Goal: Information Seeking & Learning: Learn about a topic

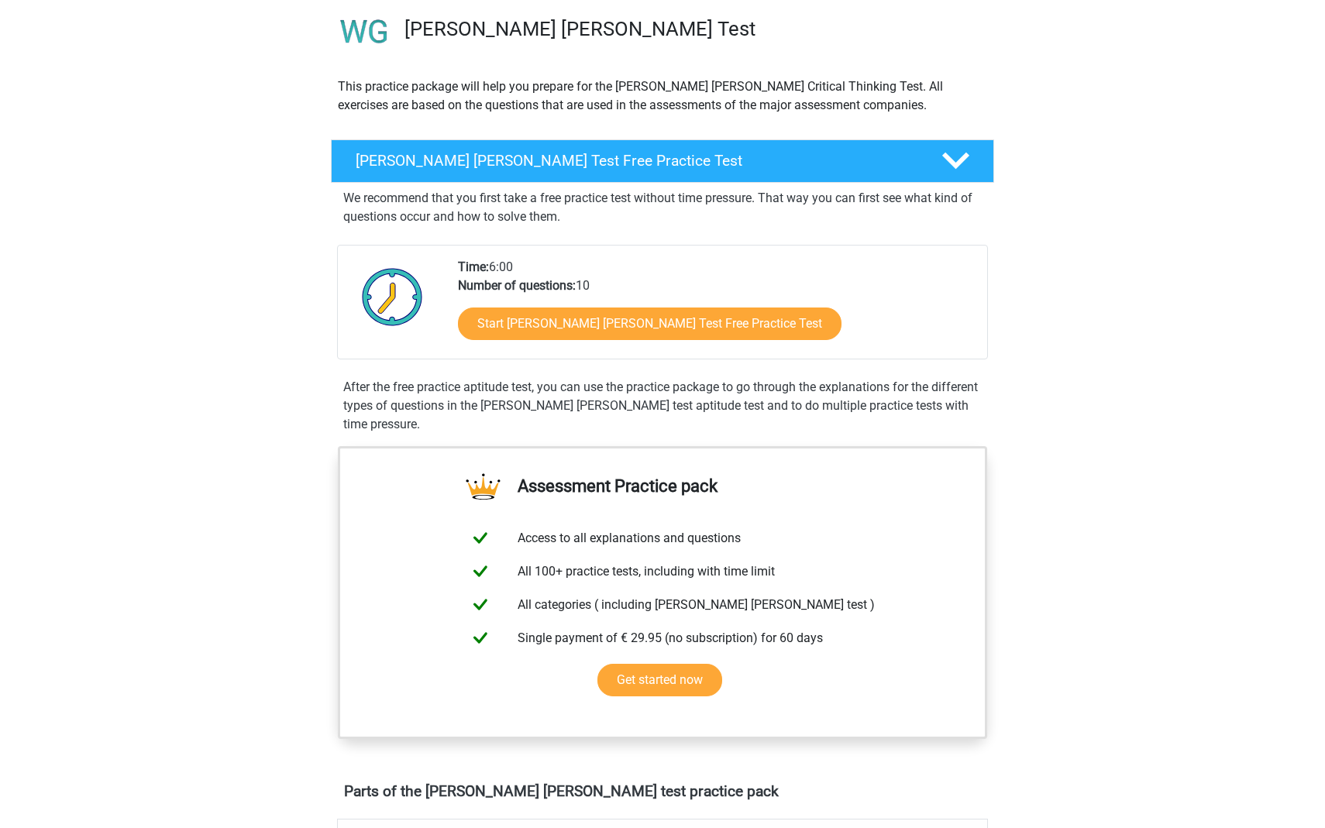
scroll to position [116, 0]
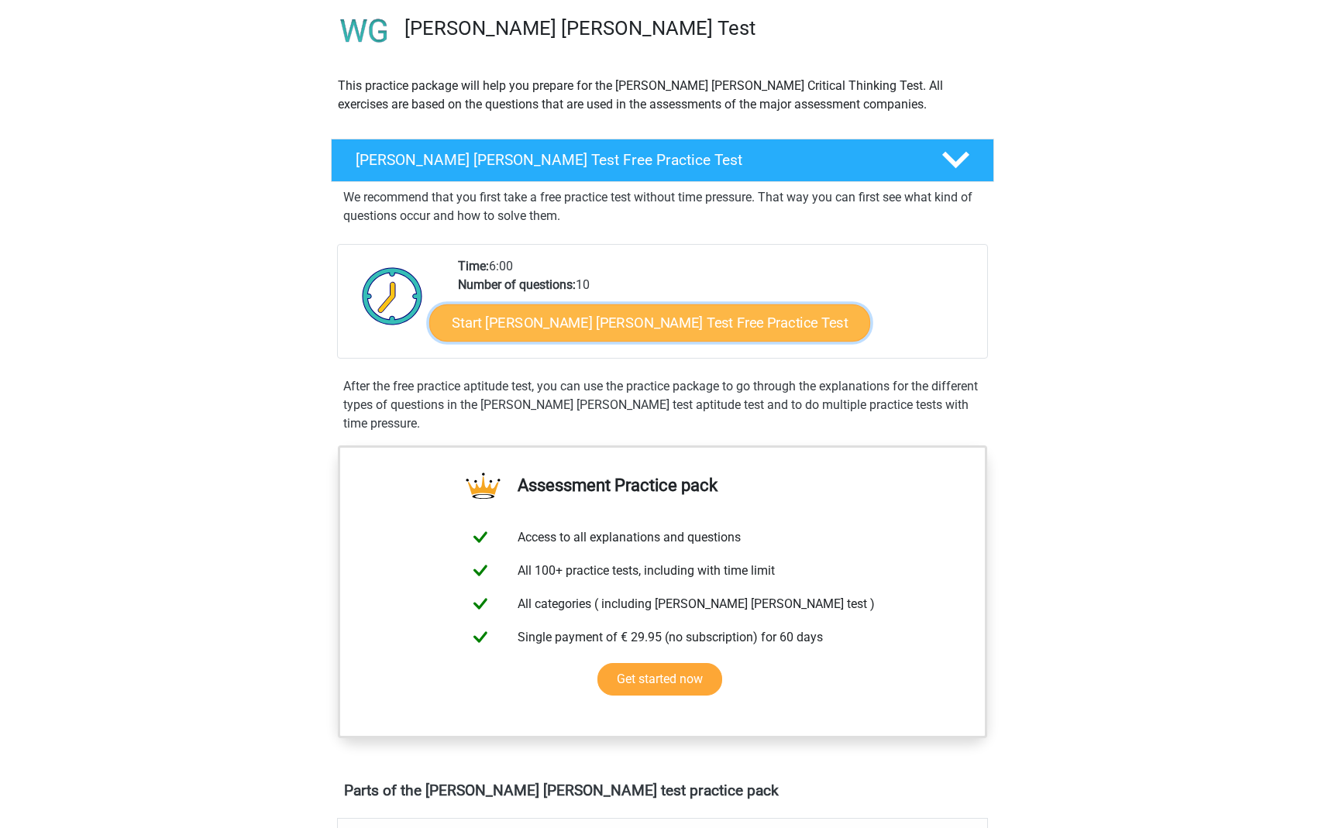
click at [554, 312] on link "Start Watson Glaser Test Free Practice Test" at bounding box center [649, 322] width 441 height 37
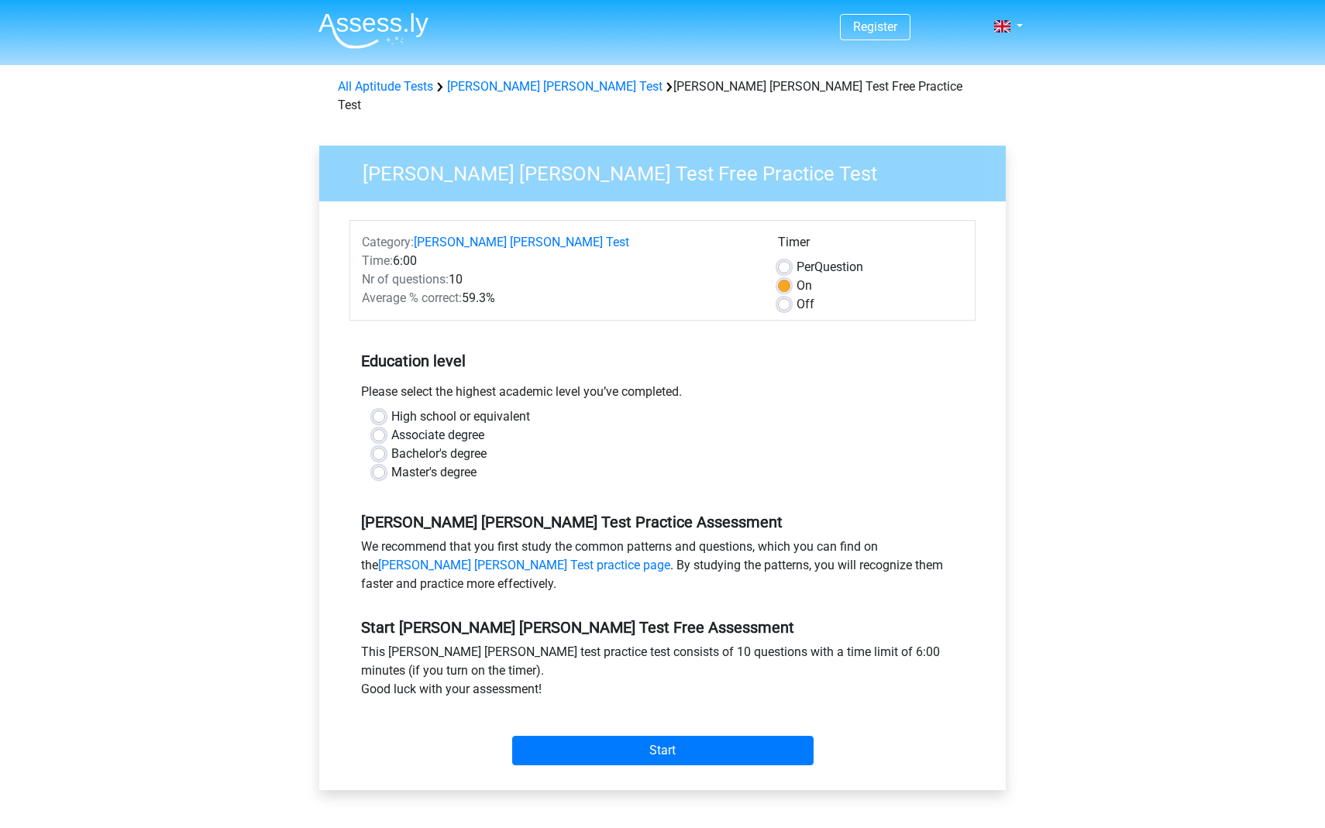
click at [447, 407] on label "High school or equivalent" at bounding box center [460, 416] width 139 height 19
click at [385, 407] on input "High school or equivalent" at bounding box center [379, 414] width 12 height 15
radio input "true"
click at [670, 558] on link "Watson Glaser Test practice page" at bounding box center [524, 565] width 292 height 15
click at [771, 736] on input "Start" at bounding box center [662, 750] width 301 height 29
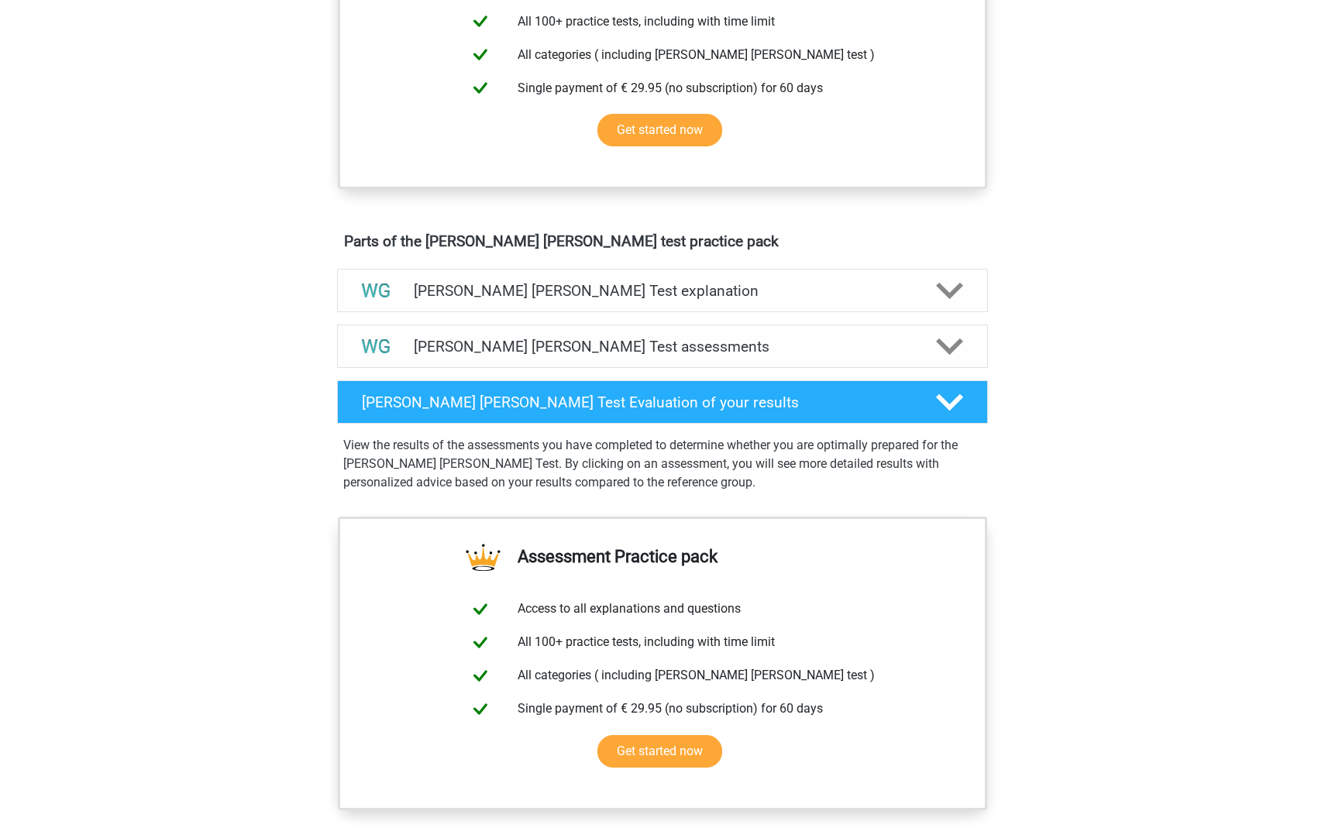
scroll to position [607, 0]
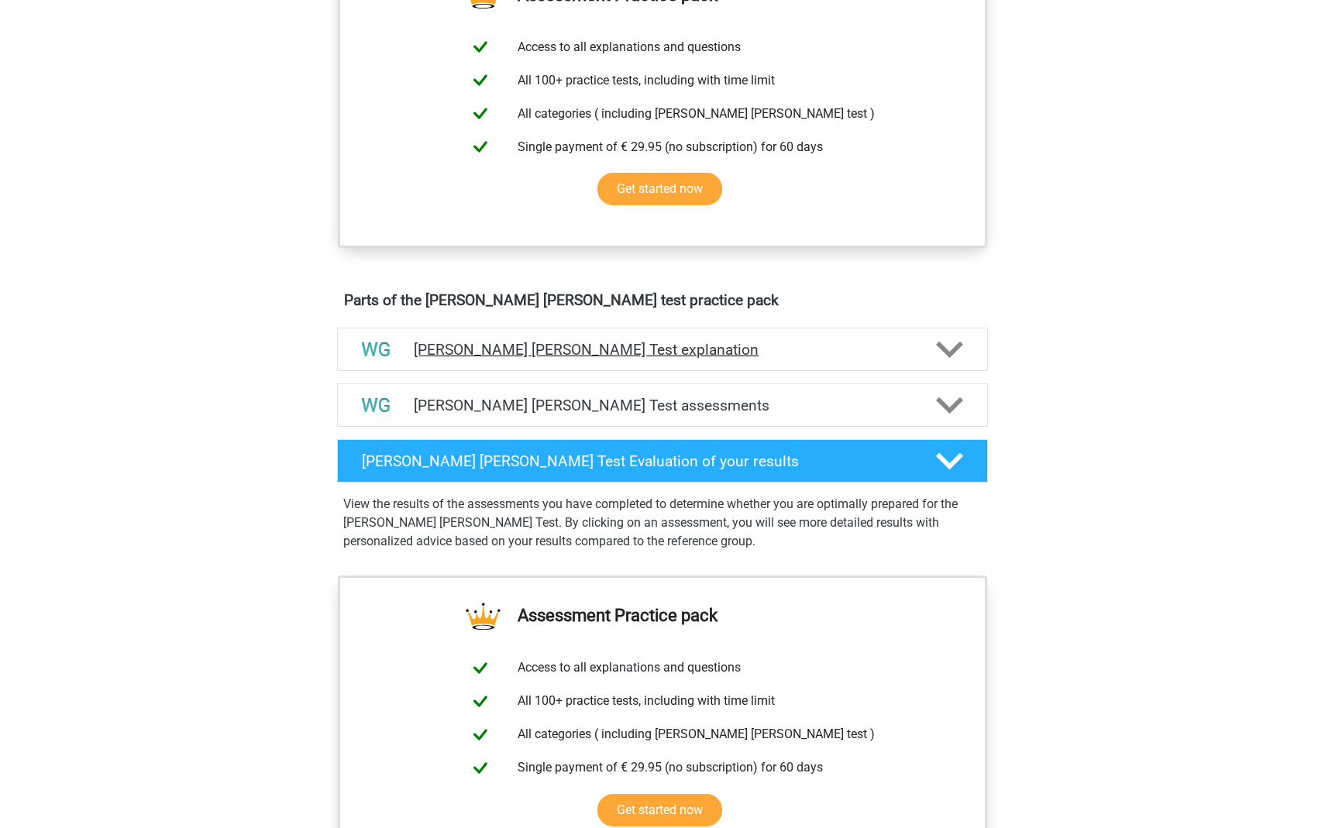
click at [725, 350] on h4 "Watson Glaser Test explanation" at bounding box center [662, 350] width 497 height 18
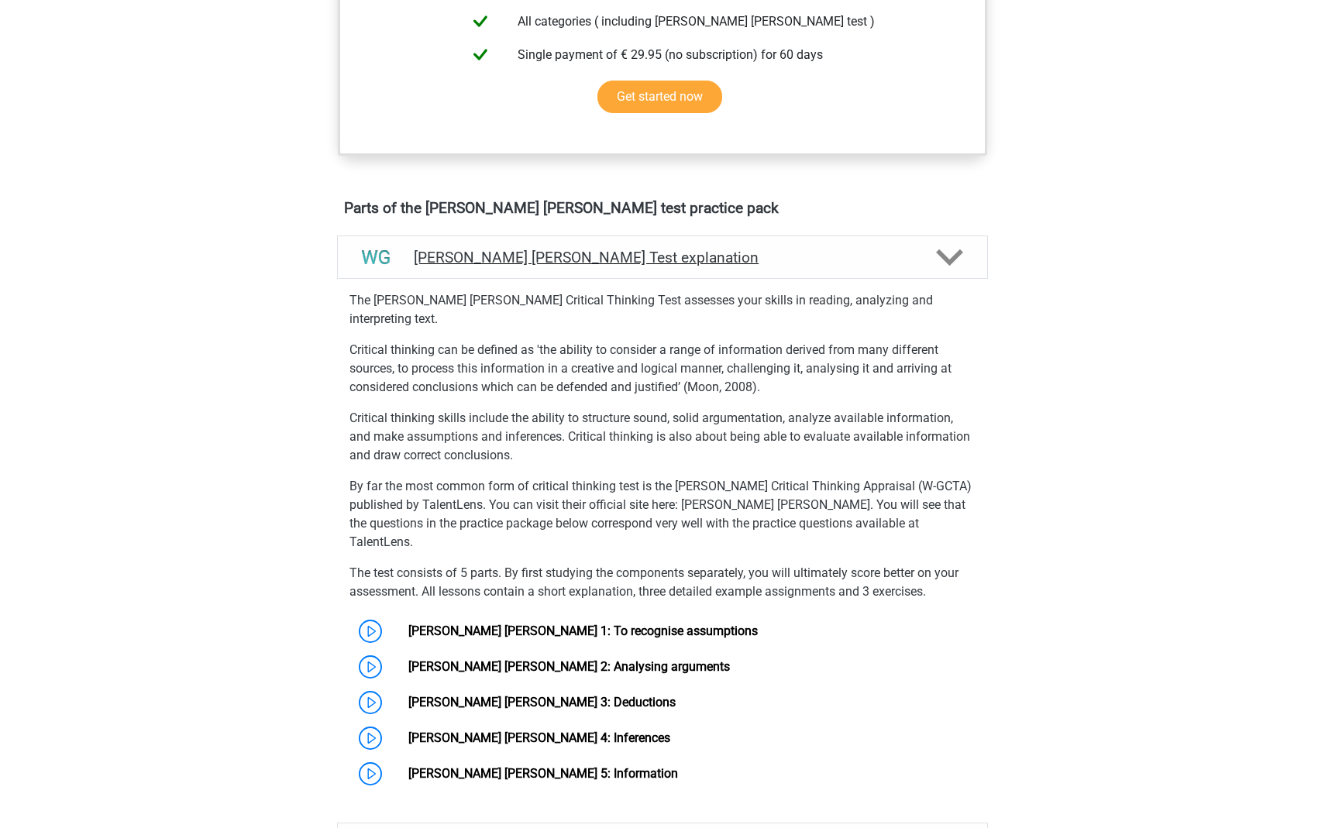
scroll to position [701, 0]
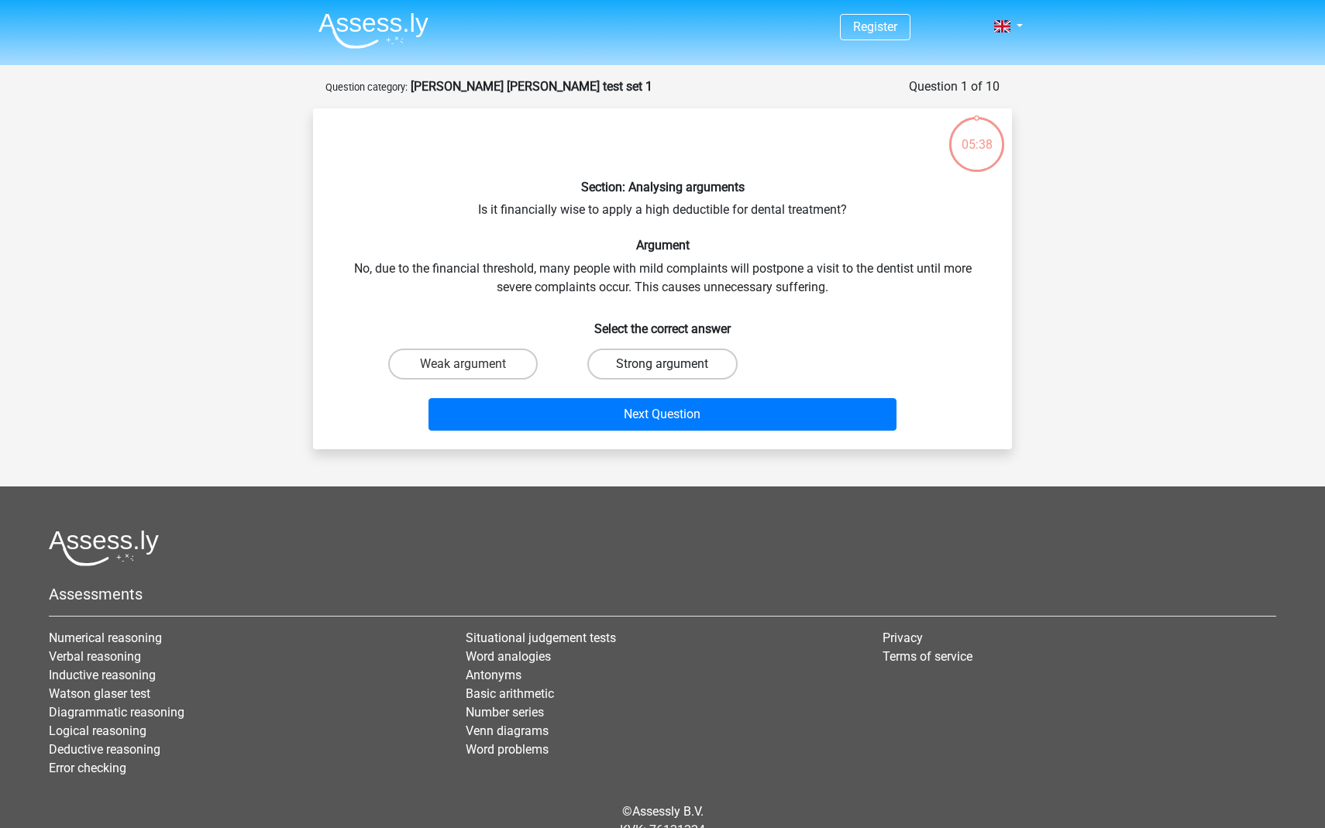
click at [696, 359] on label "Strong argument" at bounding box center [662, 364] width 150 height 31
click at [672, 364] on input "Strong argument" at bounding box center [667, 369] width 10 height 10
radio input "true"
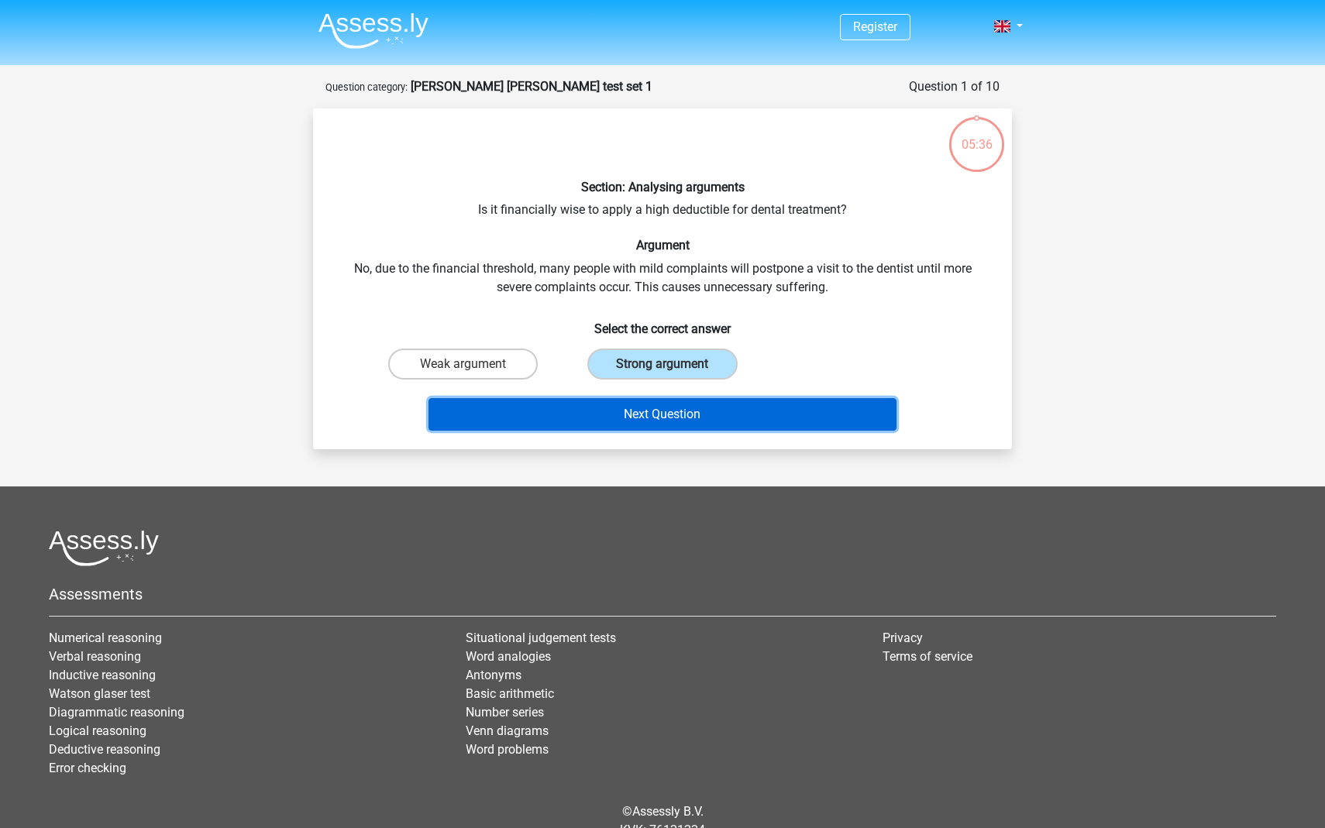
click at [719, 413] on button "Next Question" at bounding box center [662, 414] width 469 height 33
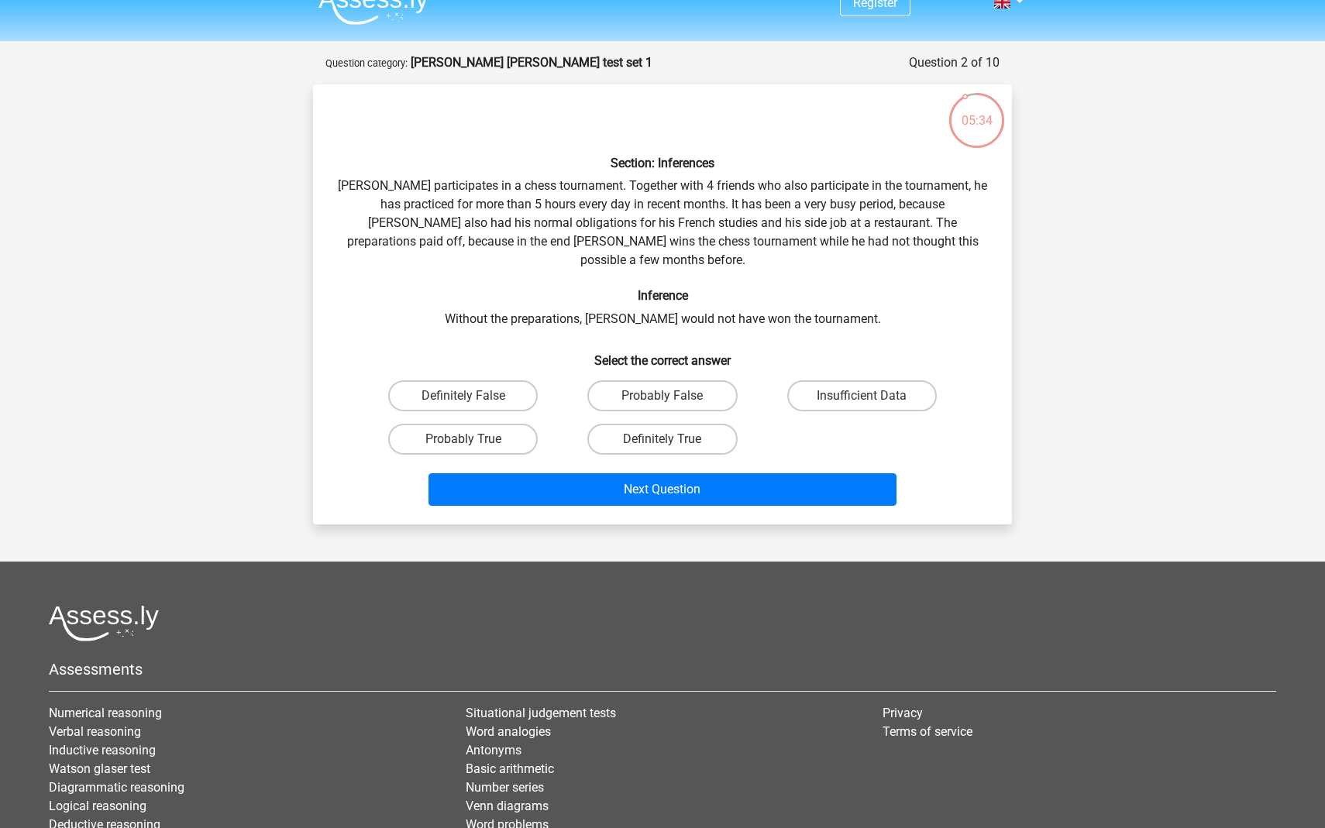
scroll to position [25, 0]
click at [507, 423] on label "Probably True" at bounding box center [463, 438] width 150 height 31
click at [473, 438] on input "Probably True" at bounding box center [468, 443] width 10 height 10
radio input "true"
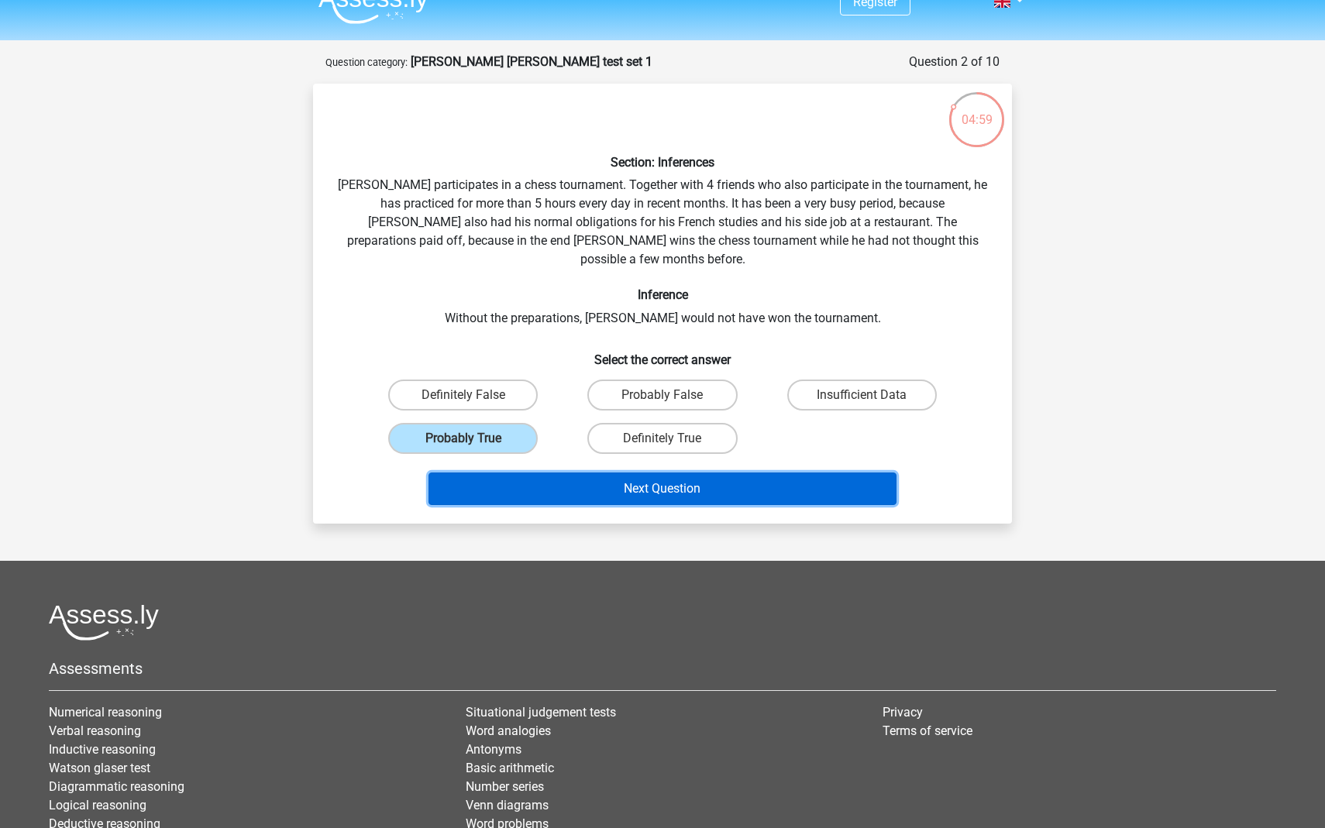
click at [544, 473] on button "Next Question" at bounding box center [662, 489] width 469 height 33
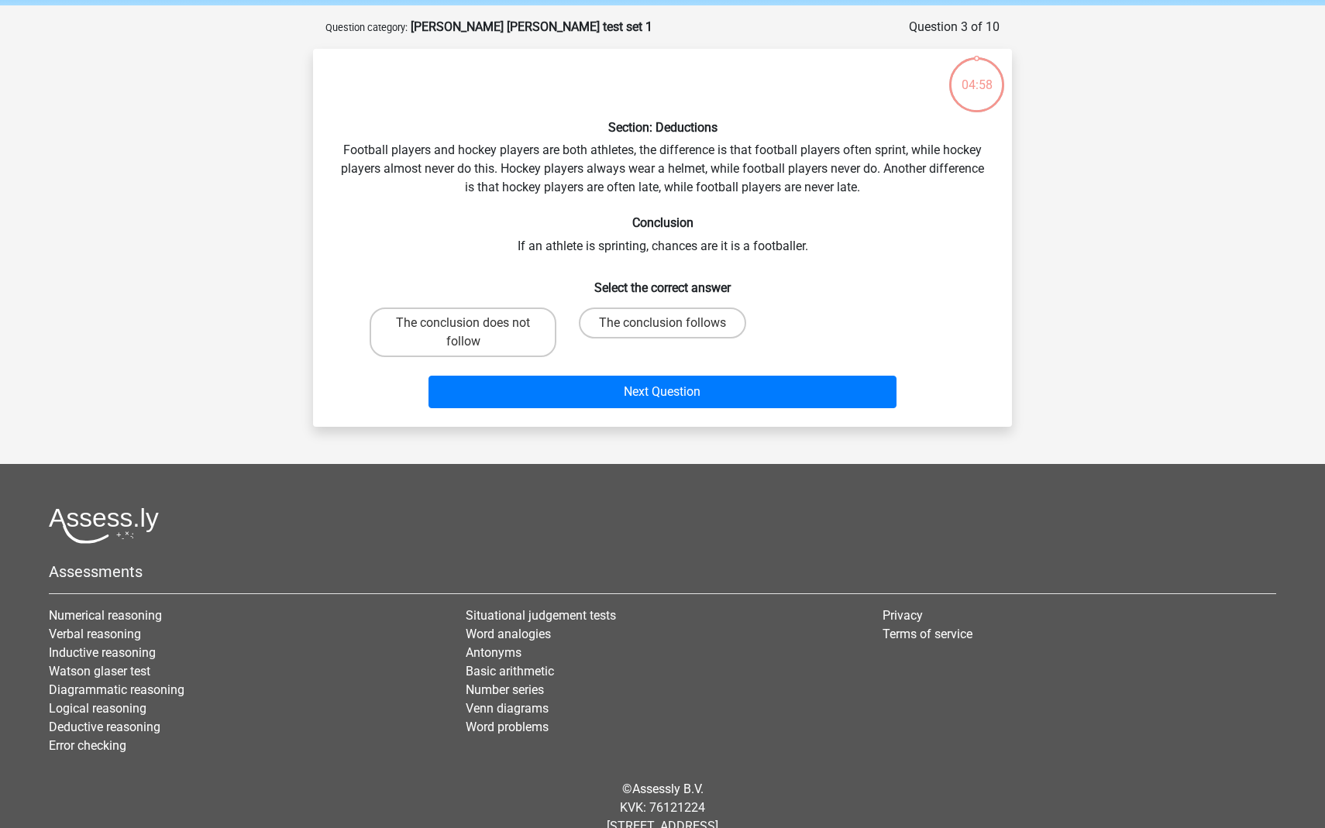
scroll to position [77, 0]
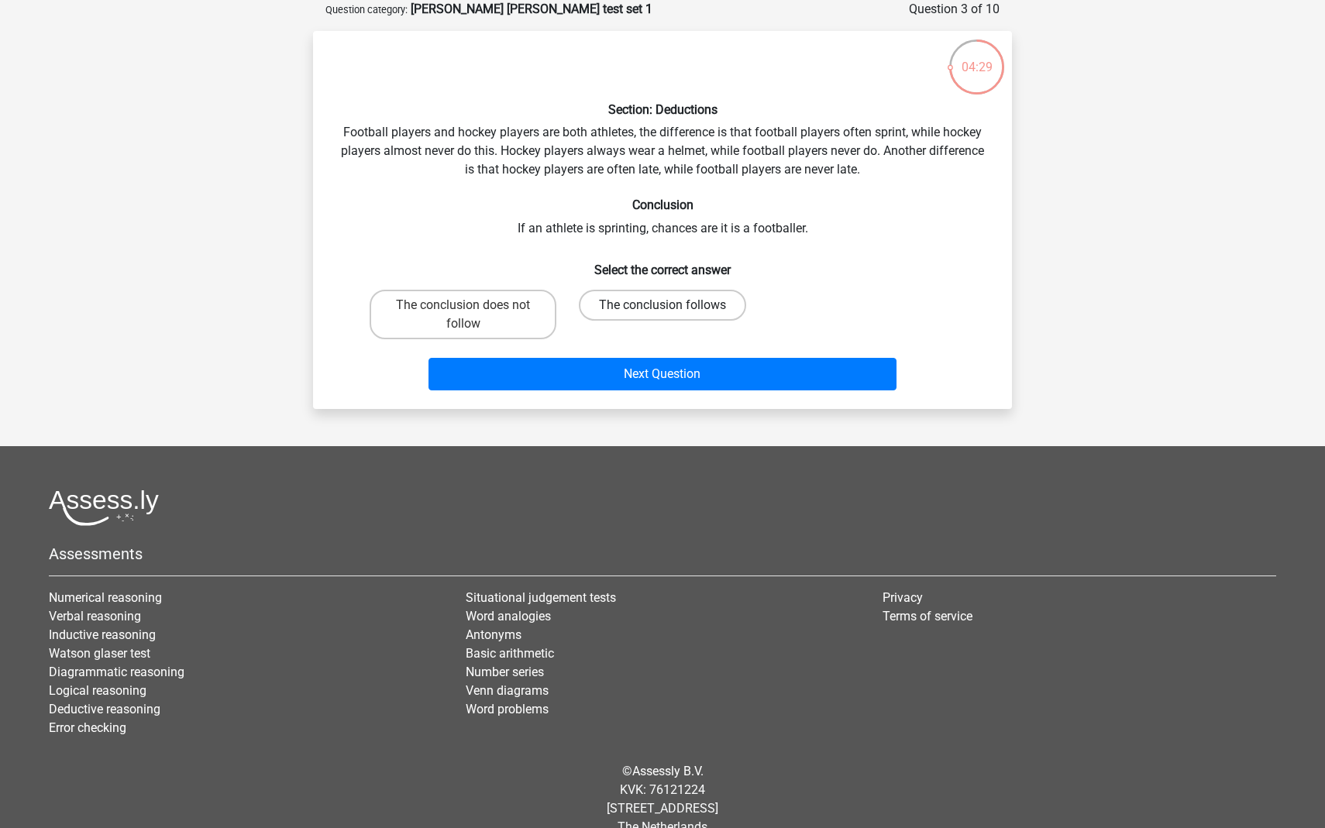
click at [658, 318] on label "The conclusion follows" at bounding box center [662, 305] width 167 height 31
click at [662, 315] on input "The conclusion follows" at bounding box center [667, 310] width 10 height 10
radio input "true"
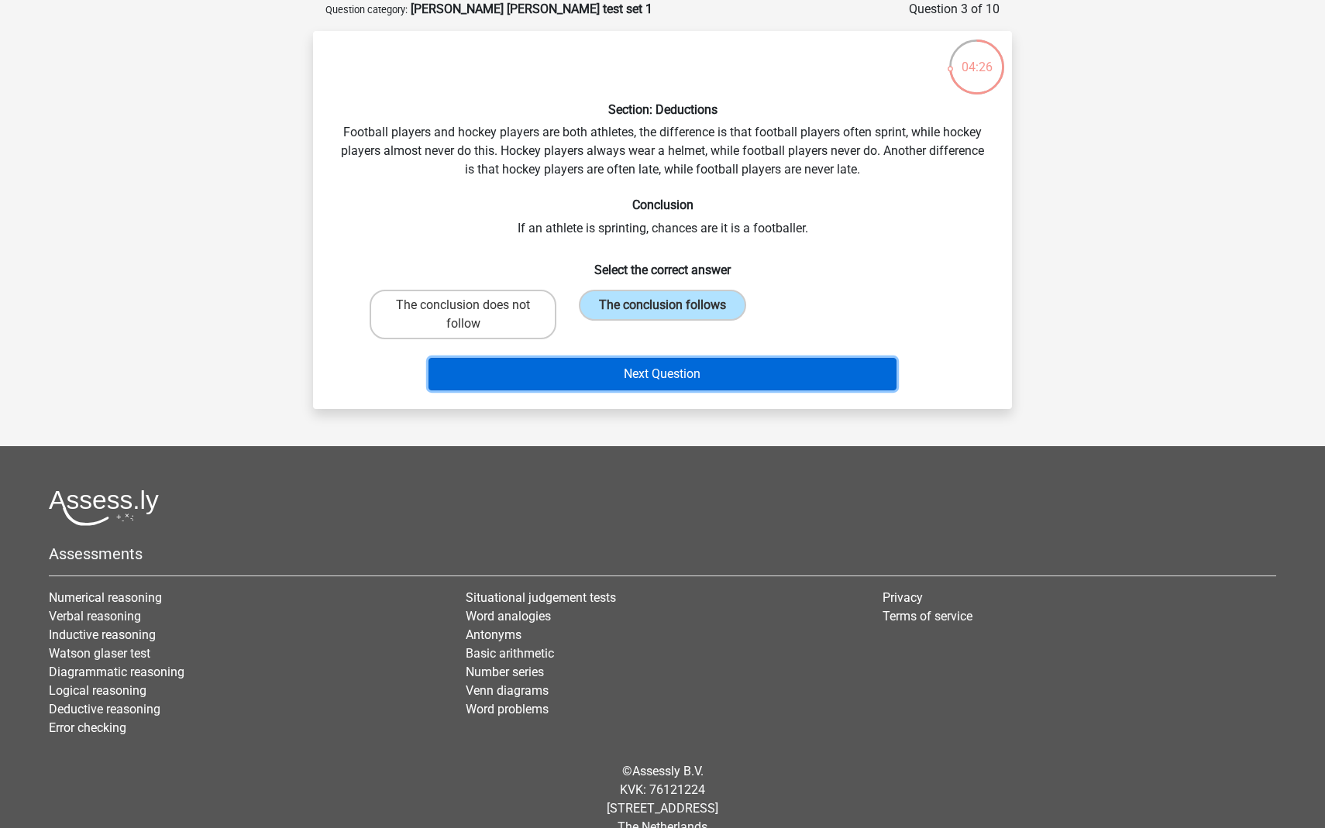
click at [668, 371] on button "Next Question" at bounding box center [662, 374] width 469 height 33
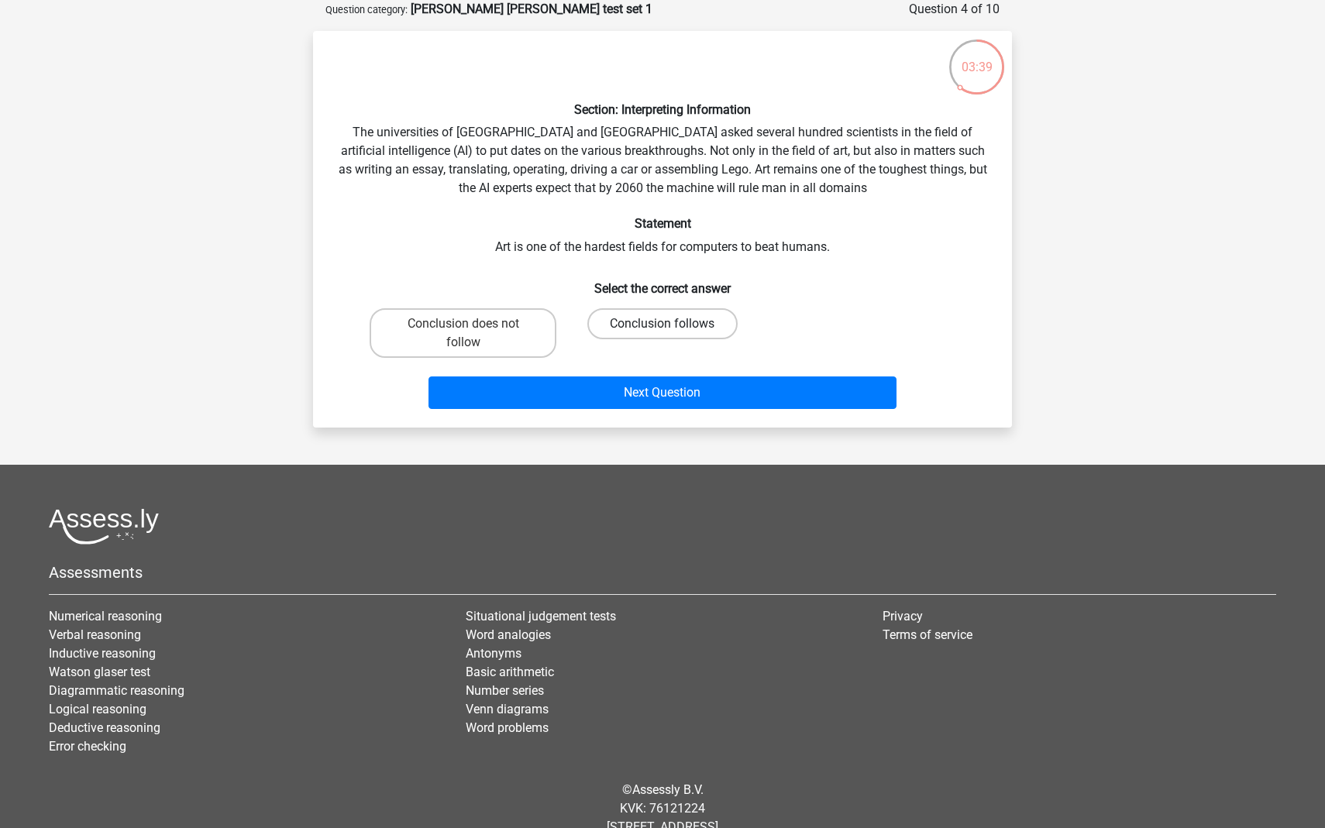
click at [715, 320] on label "Conclusion follows" at bounding box center [662, 323] width 150 height 31
click at [672, 324] on input "Conclusion follows" at bounding box center [667, 329] width 10 height 10
radio input "true"
click at [528, 325] on label "Conclusion does not follow" at bounding box center [462, 333] width 187 height 50
click at [473, 325] on input "Conclusion does not follow" at bounding box center [468, 329] width 10 height 10
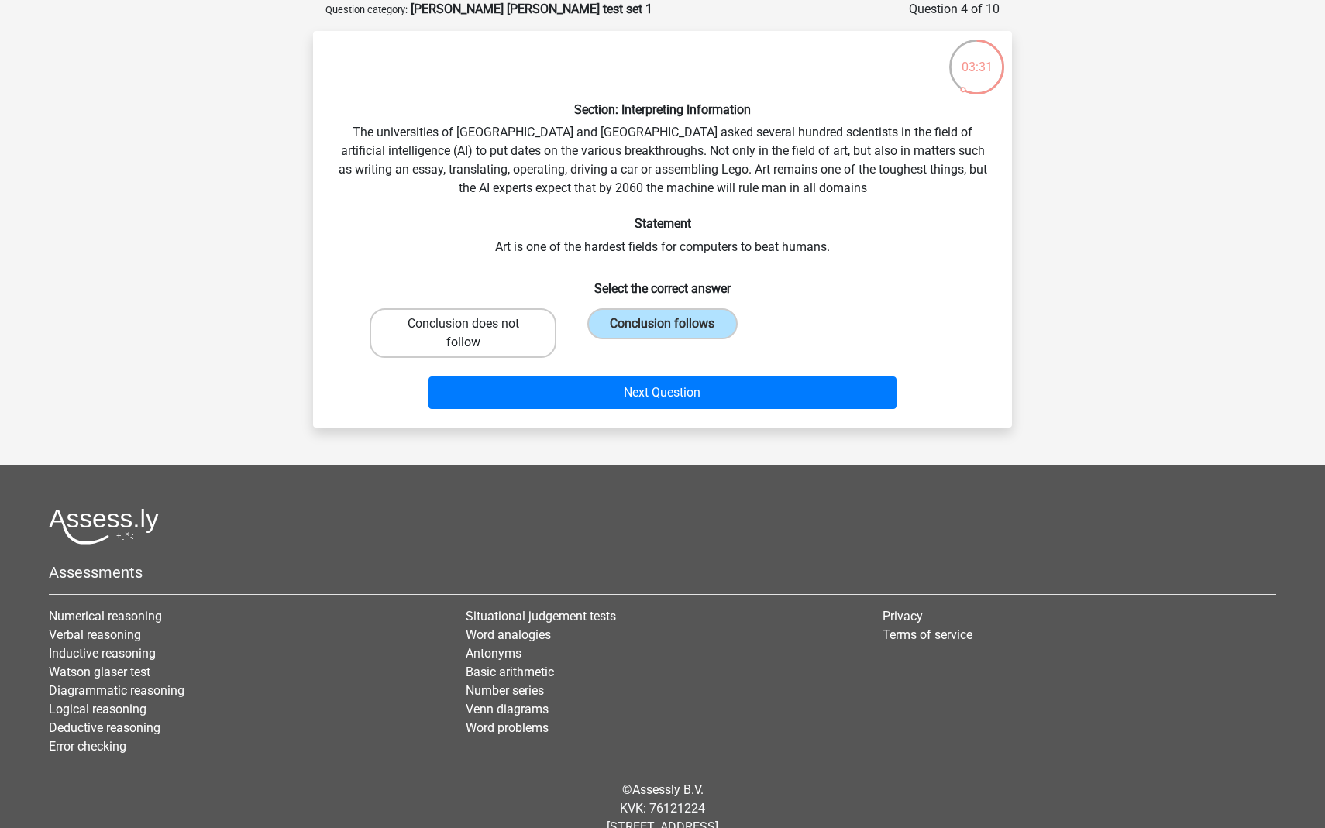
radio input "true"
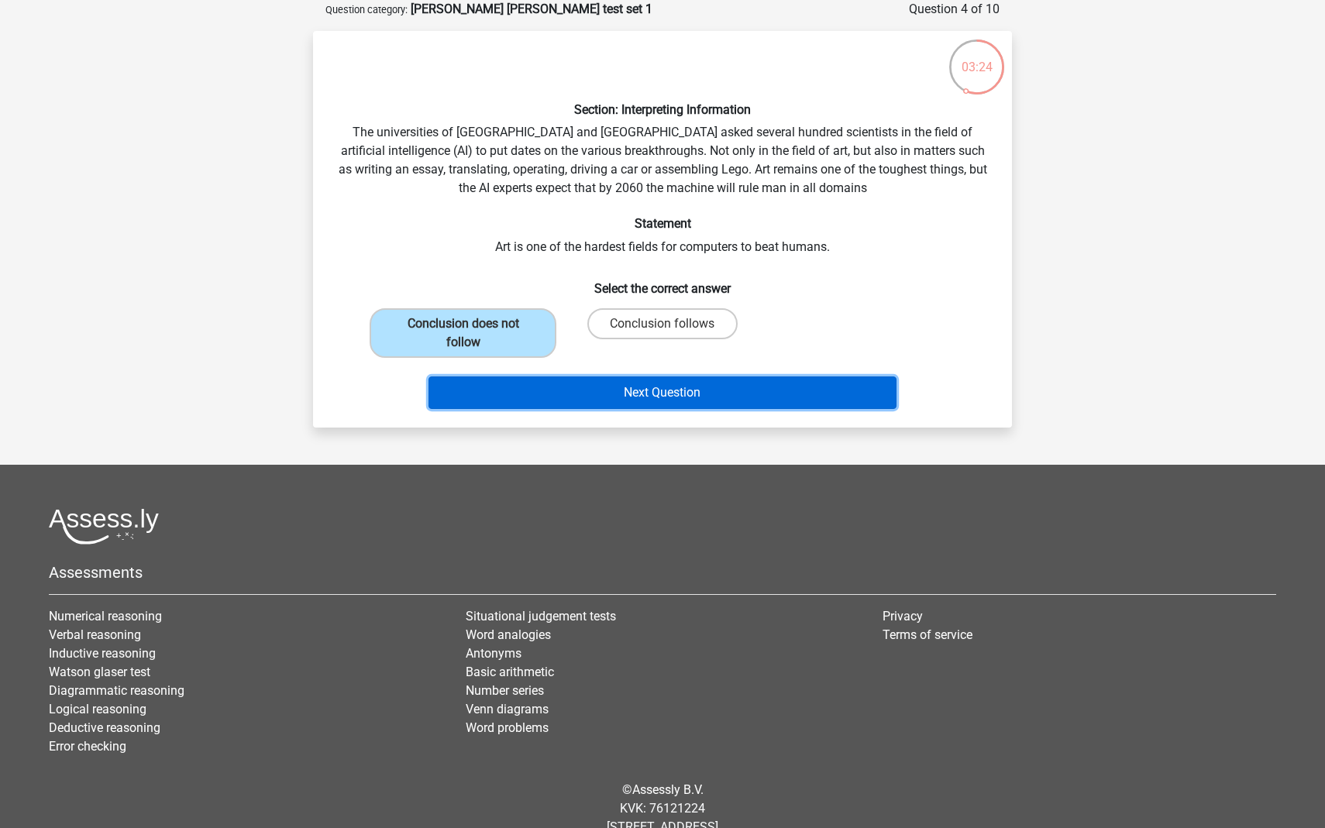
click at [553, 394] on button "Next Question" at bounding box center [662, 392] width 469 height 33
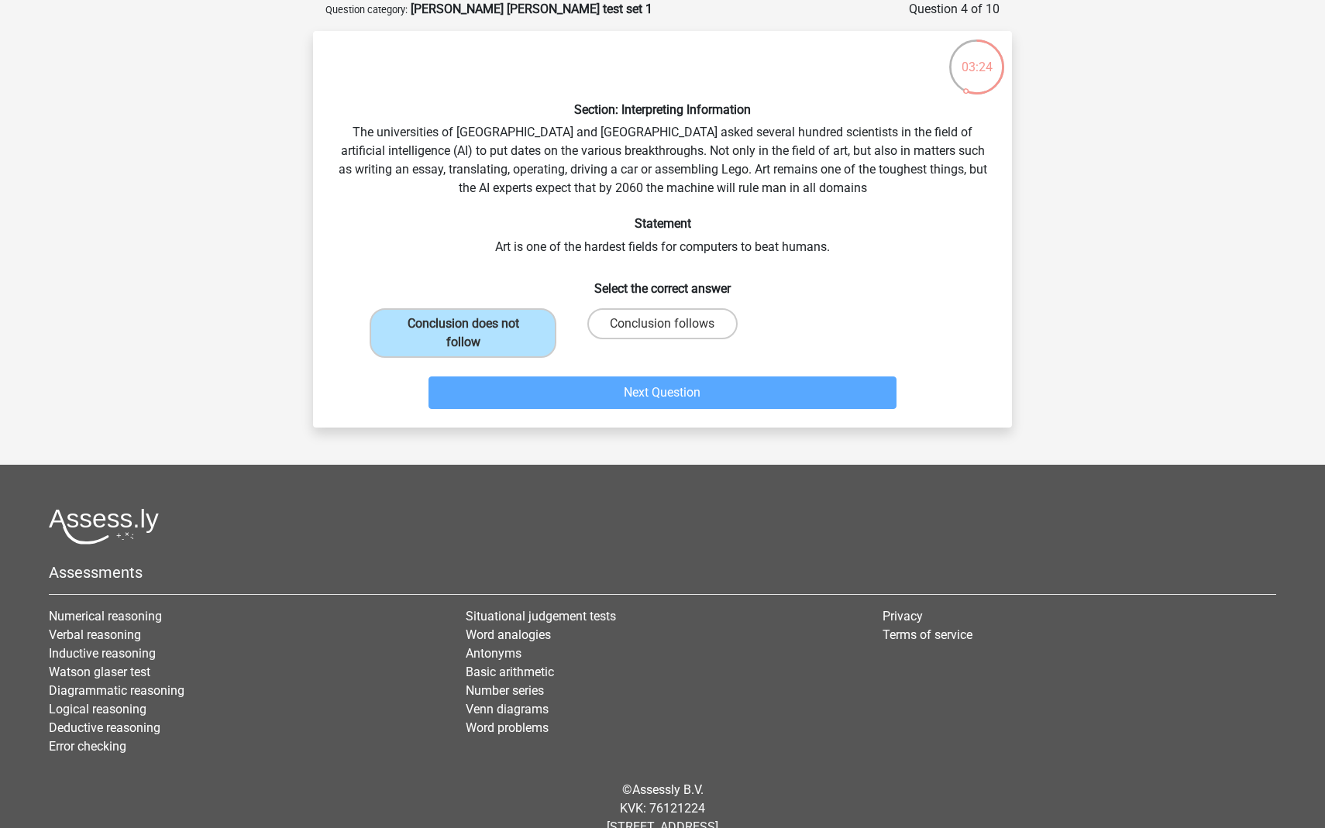
scroll to position [49, 0]
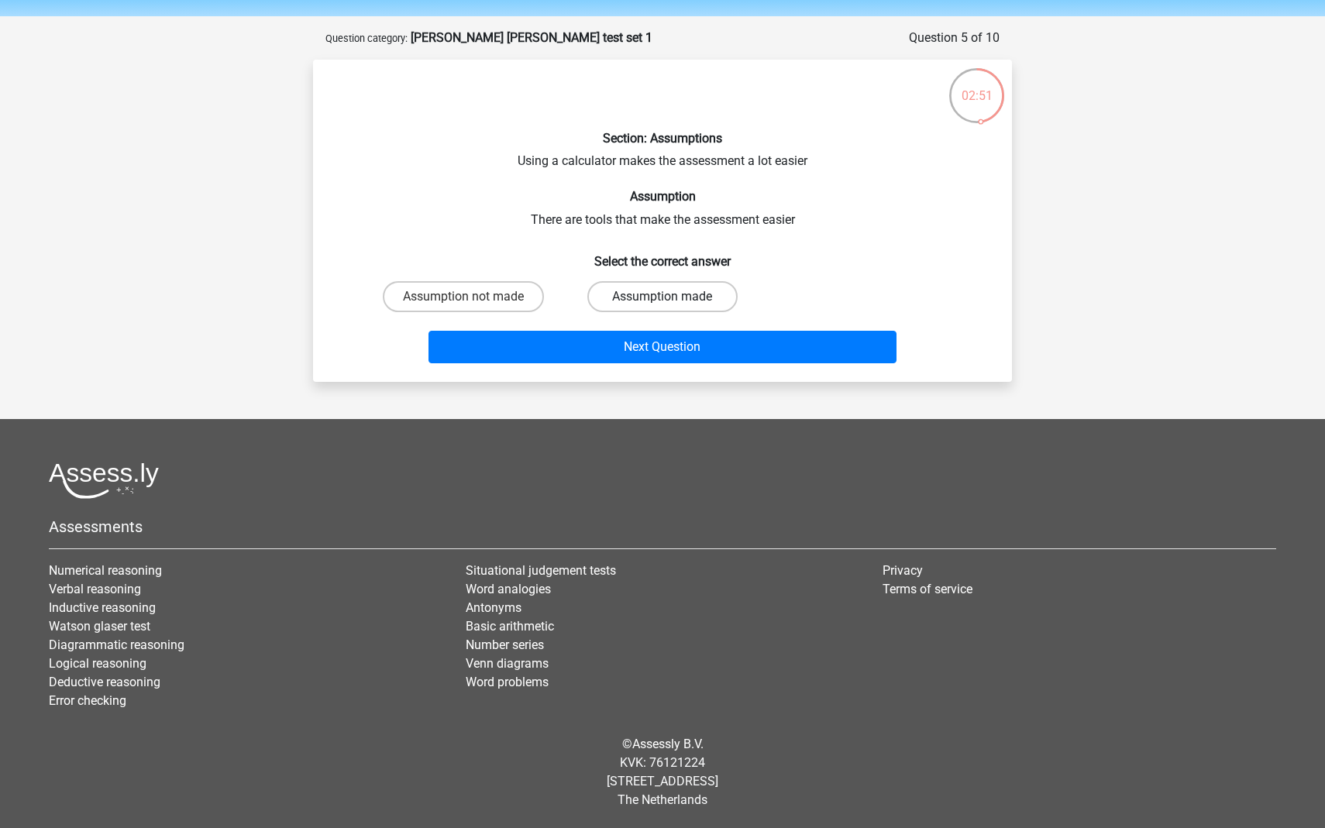
click at [672, 296] on label "Assumption made" at bounding box center [662, 296] width 150 height 31
click at [672, 297] on input "Assumption made" at bounding box center [667, 302] width 10 height 10
radio input "true"
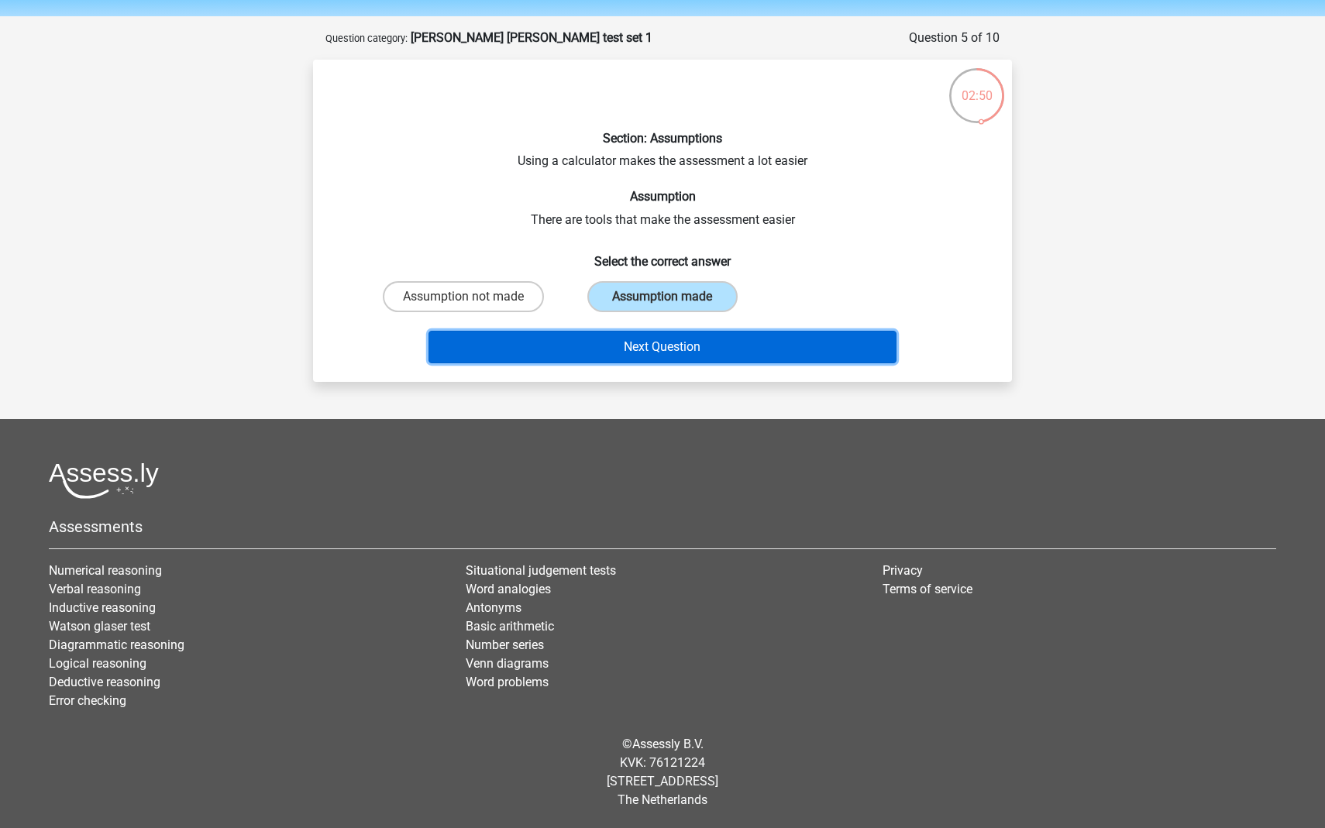
click at [669, 342] on button "Next Question" at bounding box center [662, 347] width 469 height 33
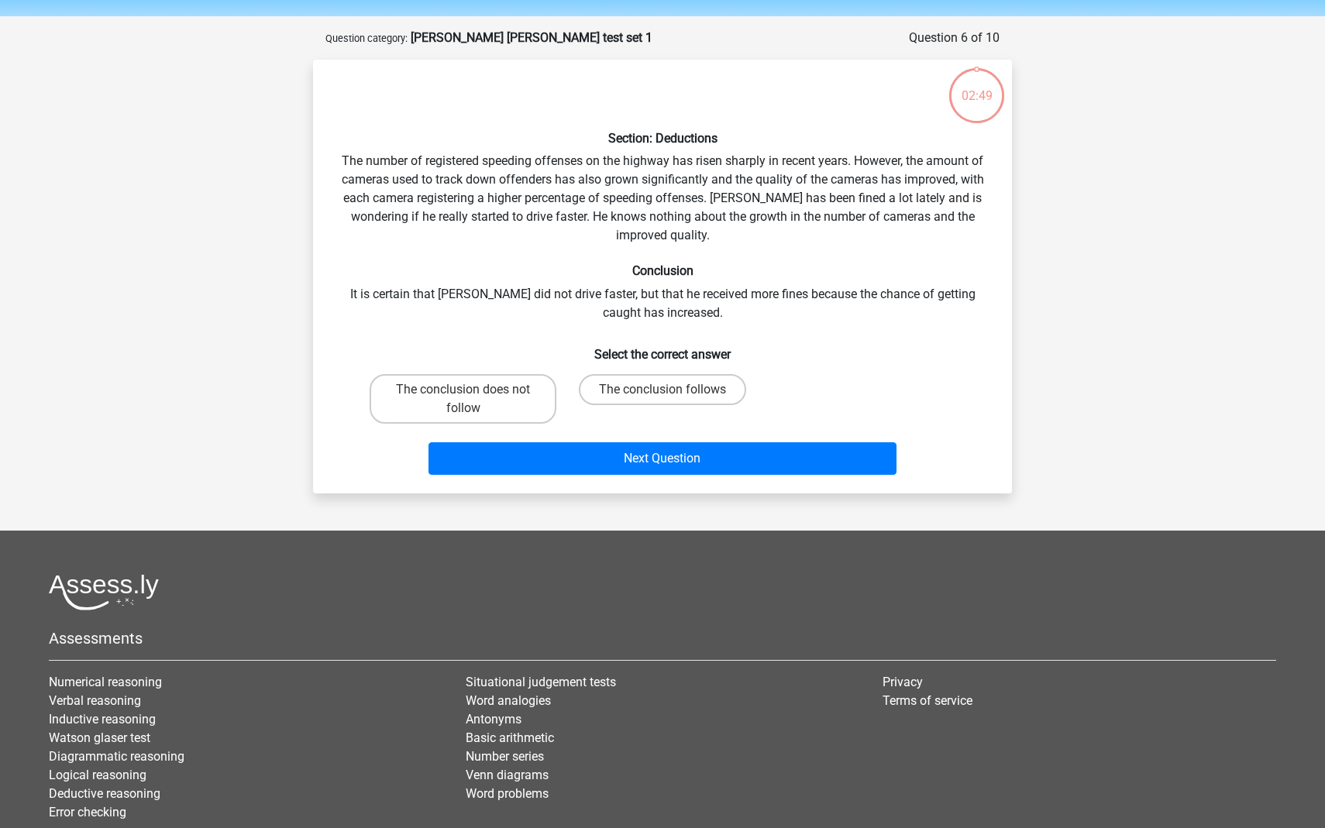
scroll to position [77, 0]
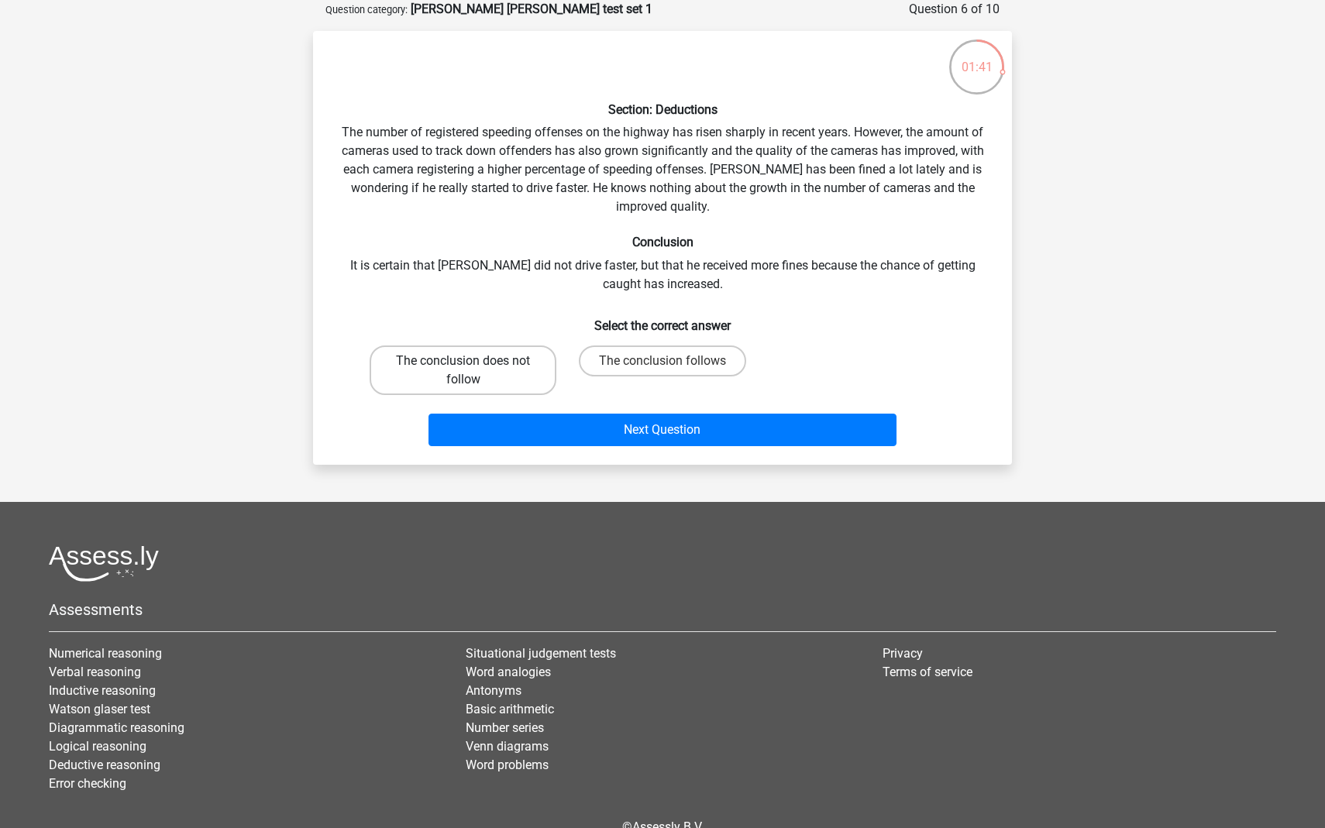
click at [481, 356] on label "The conclusion does not follow" at bounding box center [462, 370] width 187 height 50
click at [473, 361] on input "The conclusion does not follow" at bounding box center [468, 366] width 10 height 10
radio input "true"
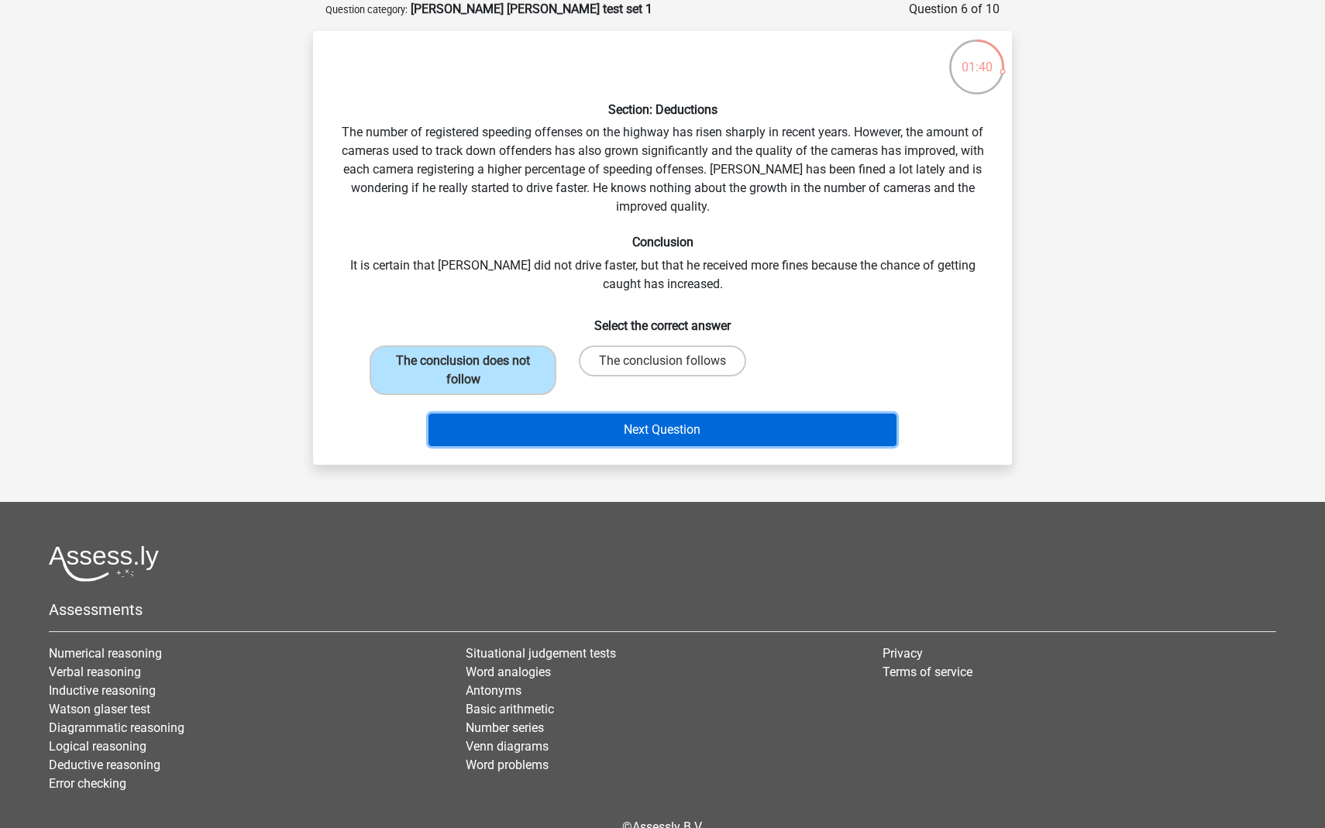
click at [531, 419] on button "Next Question" at bounding box center [662, 430] width 469 height 33
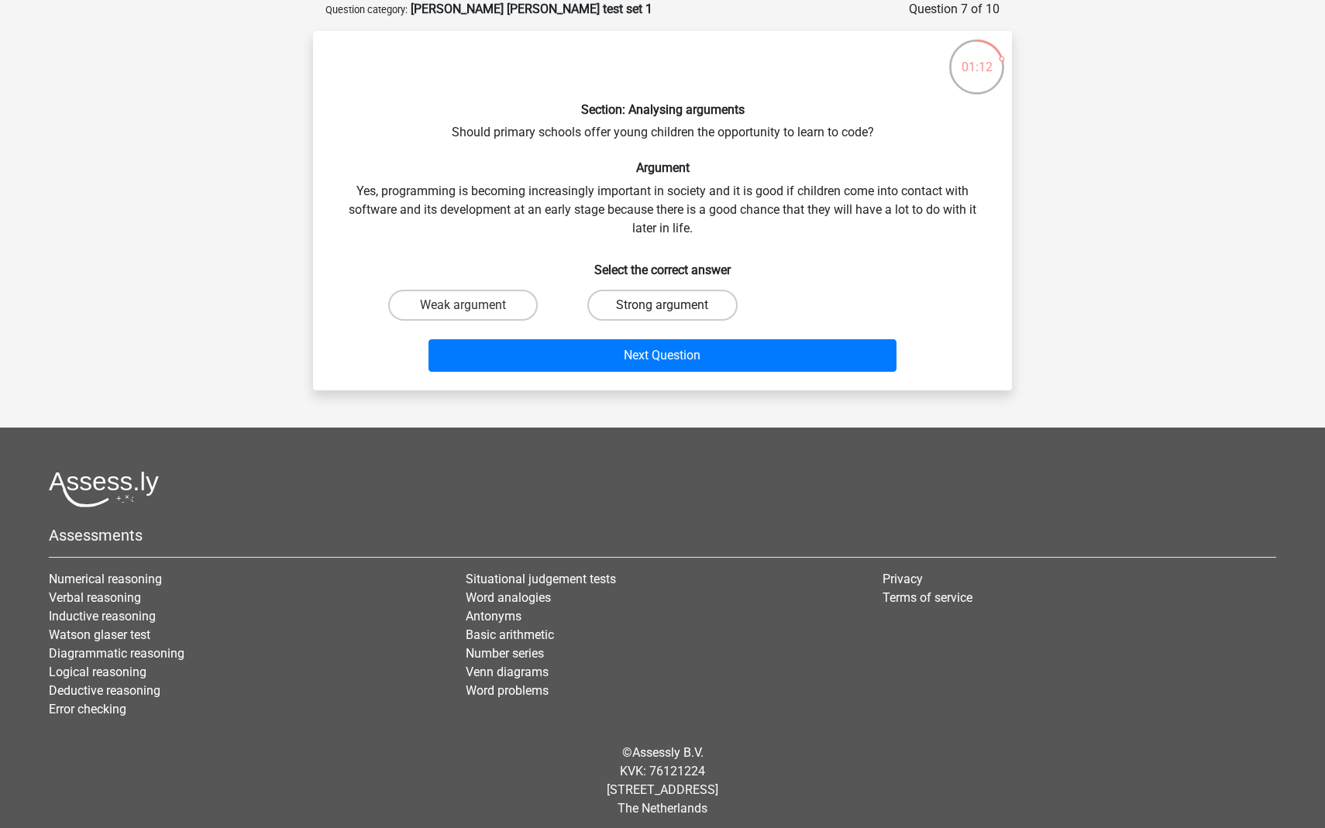
click at [597, 313] on label "Strong argument" at bounding box center [662, 305] width 150 height 31
click at [662, 313] on input "Strong argument" at bounding box center [667, 310] width 10 height 10
radio input "true"
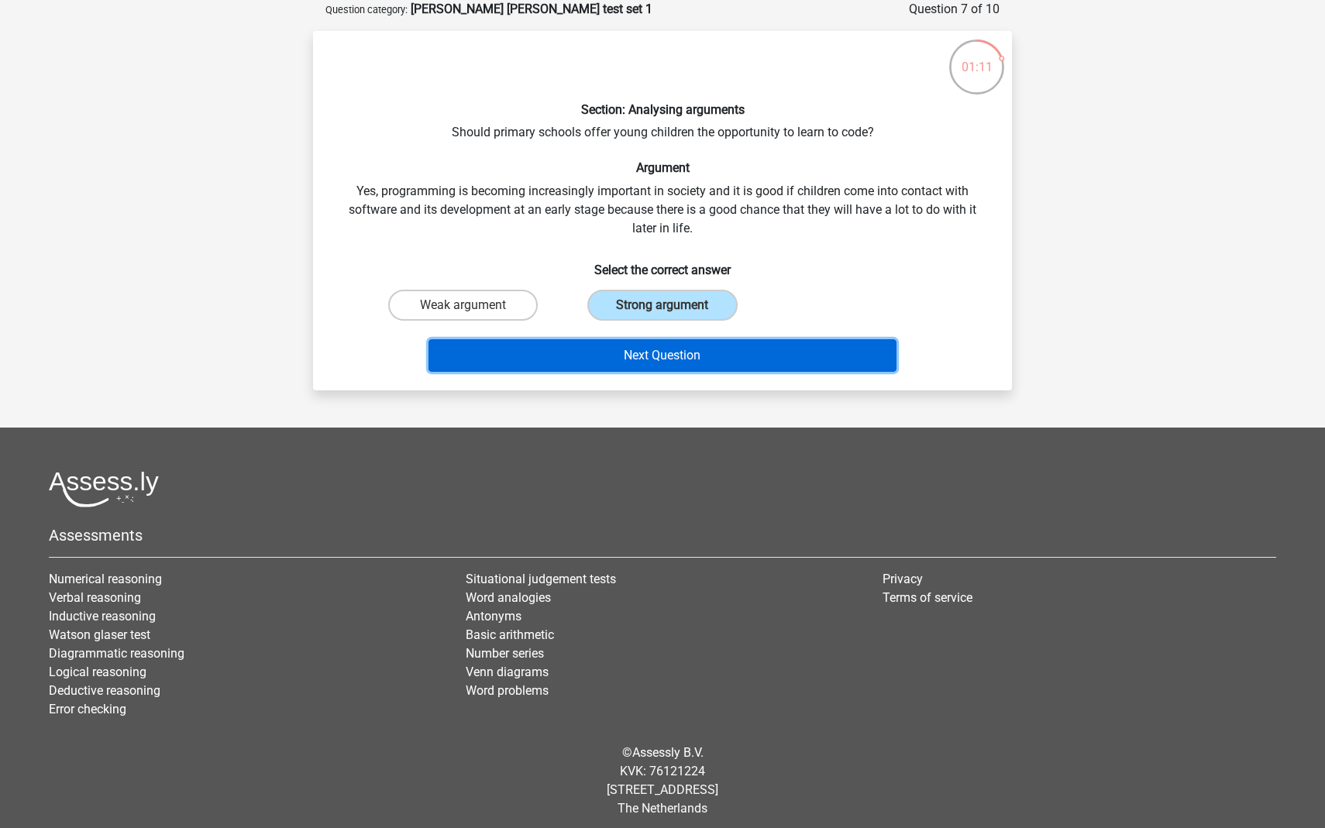
click at [597, 350] on button "Next Question" at bounding box center [662, 355] width 469 height 33
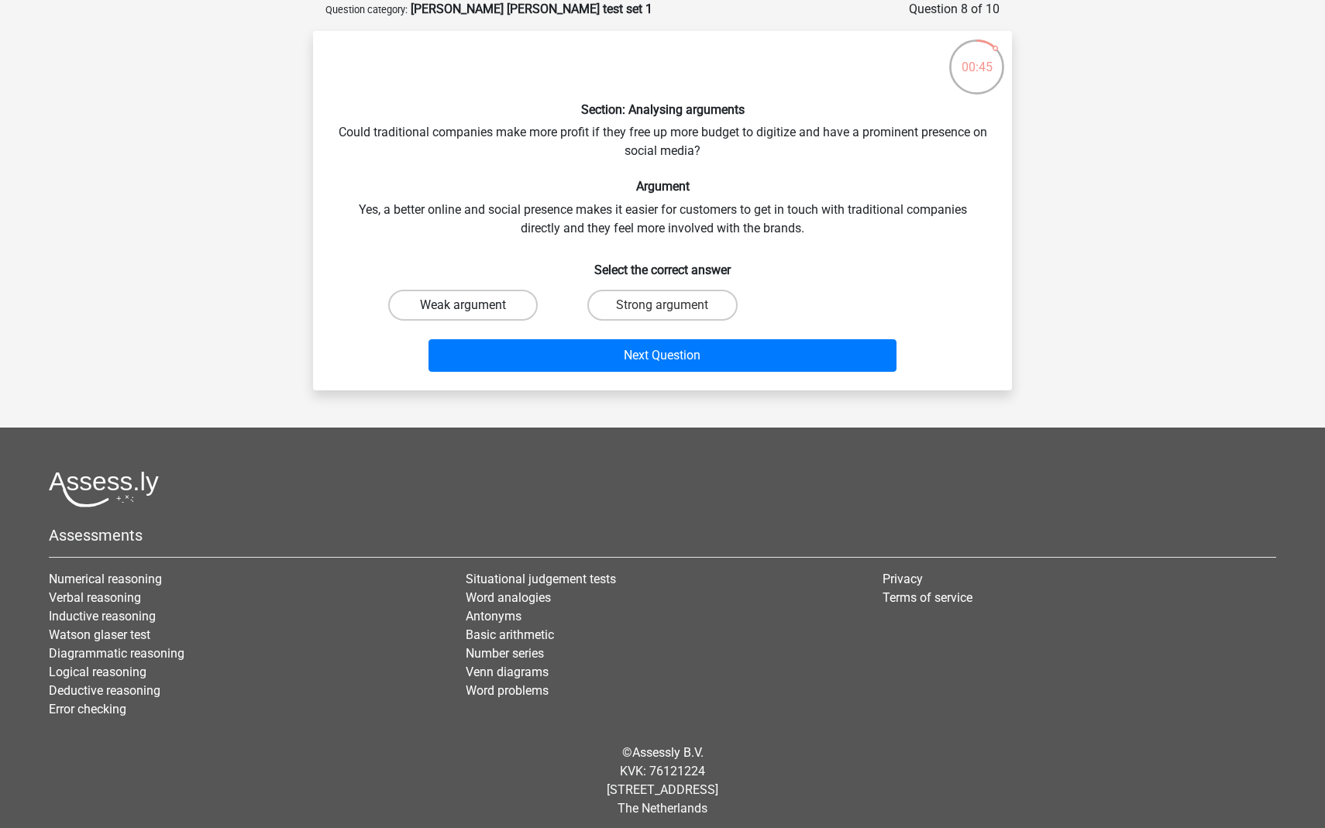
click at [527, 297] on label "Weak argument" at bounding box center [463, 305] width 150 height 31
click at [473, 305] on input "Weak argument" at bounding box center [468, 310] width 10 height 10
radio input "true"
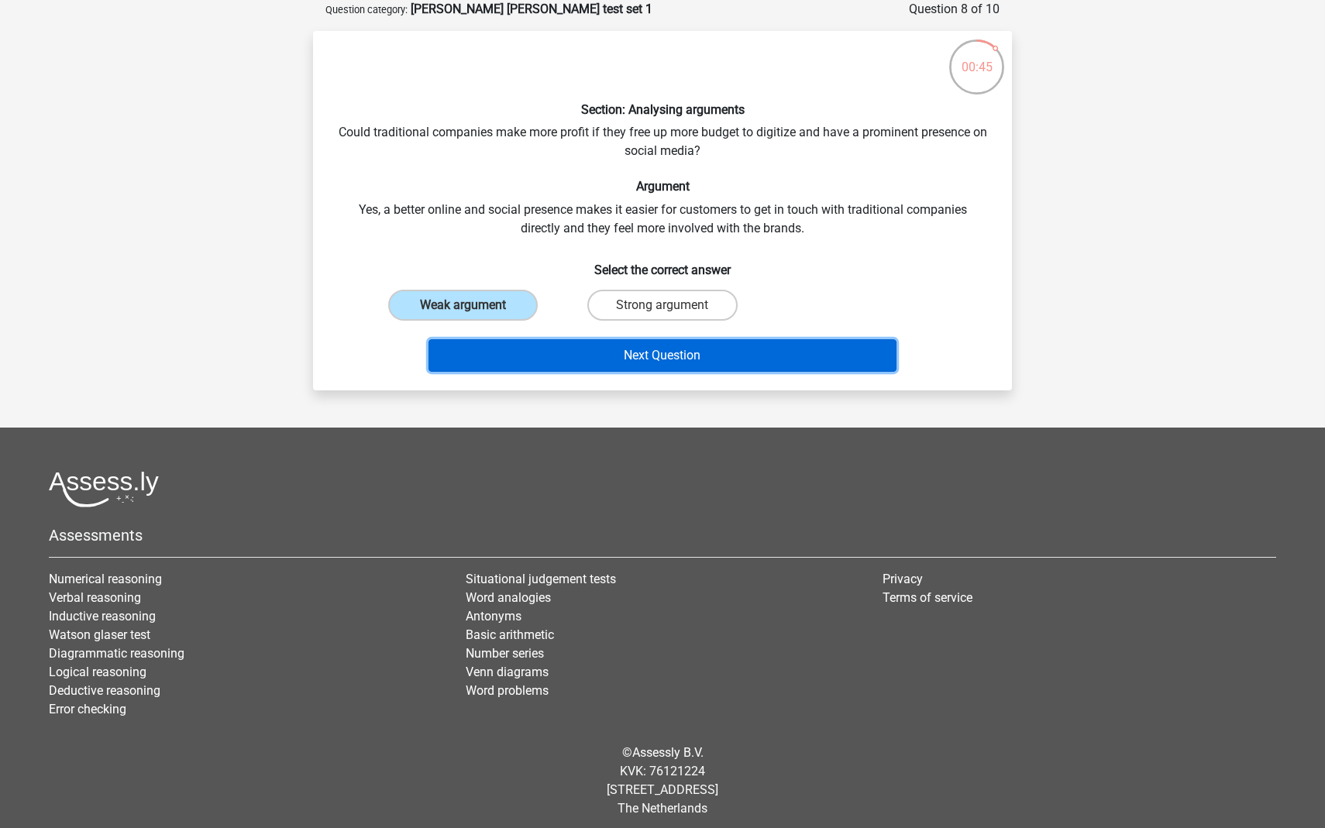
click at [559, 366] on button "Next Question" at bounding box center [662, 355] width 469 height 33
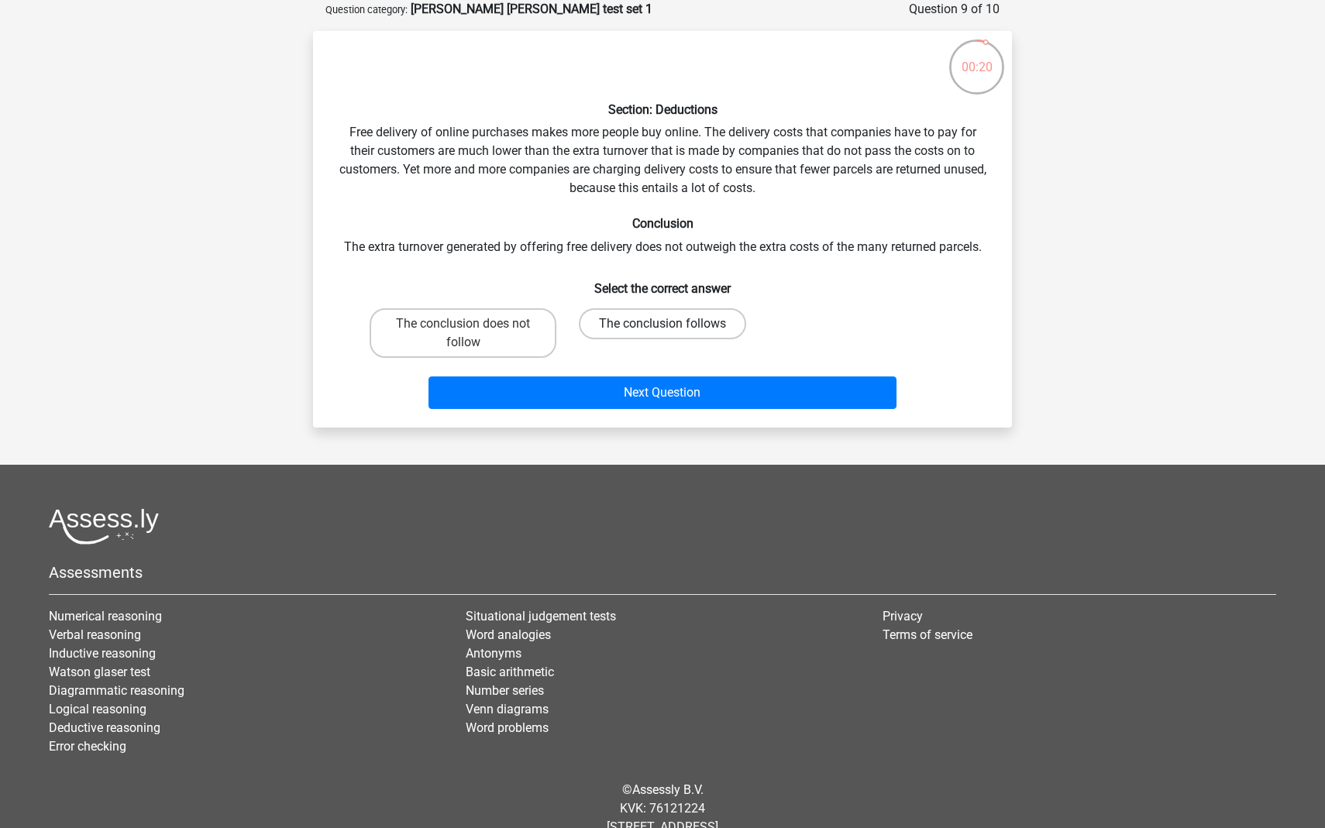
click at [655, 328] on label "The conclusion follows" at bounding box center [662, 323] width 167 height 31
click at [662, 328] on input "The conclusion follows" at bounding box center [667, 329] width 10 height 10
radio input "true"
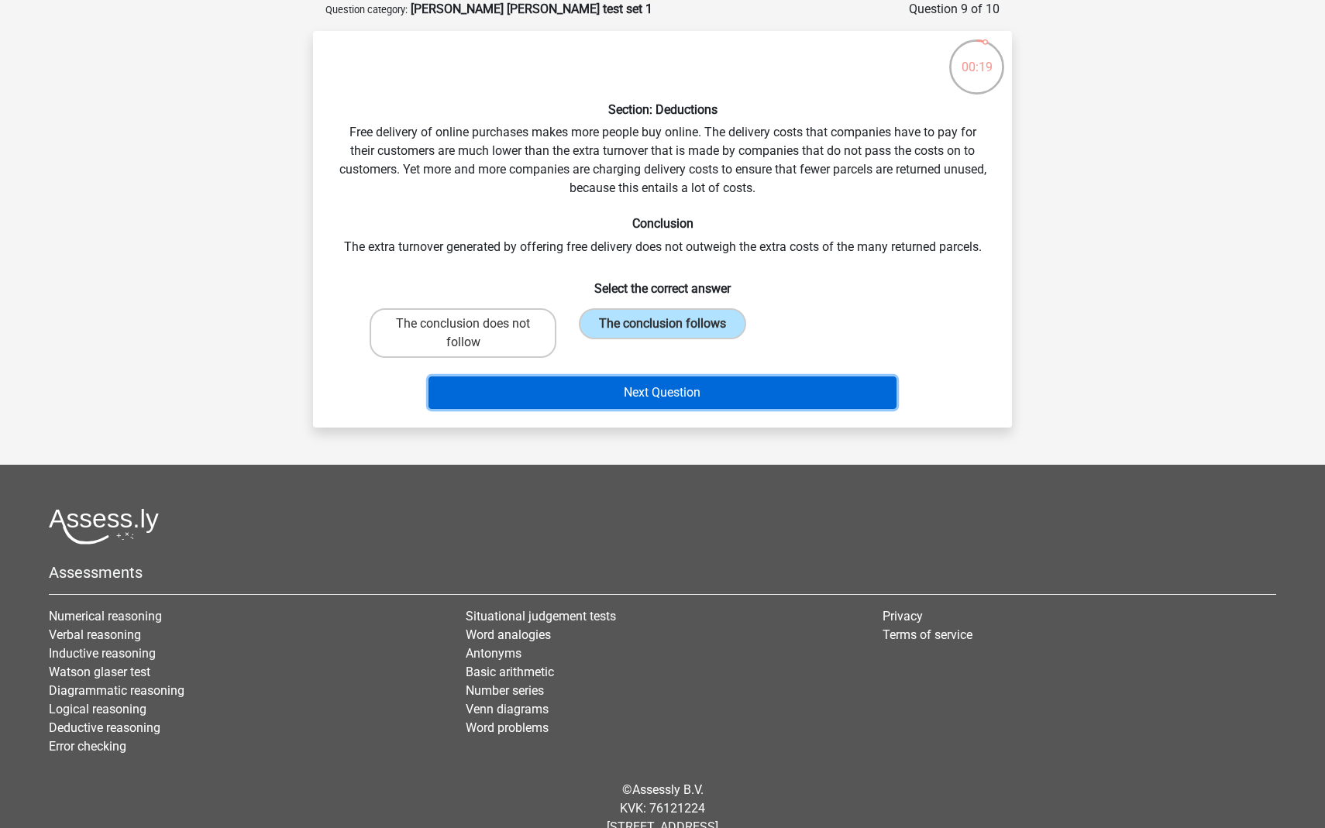
click at [662, 382] on button "Next Question" at bounding box center [662, 392] width 469 height 33
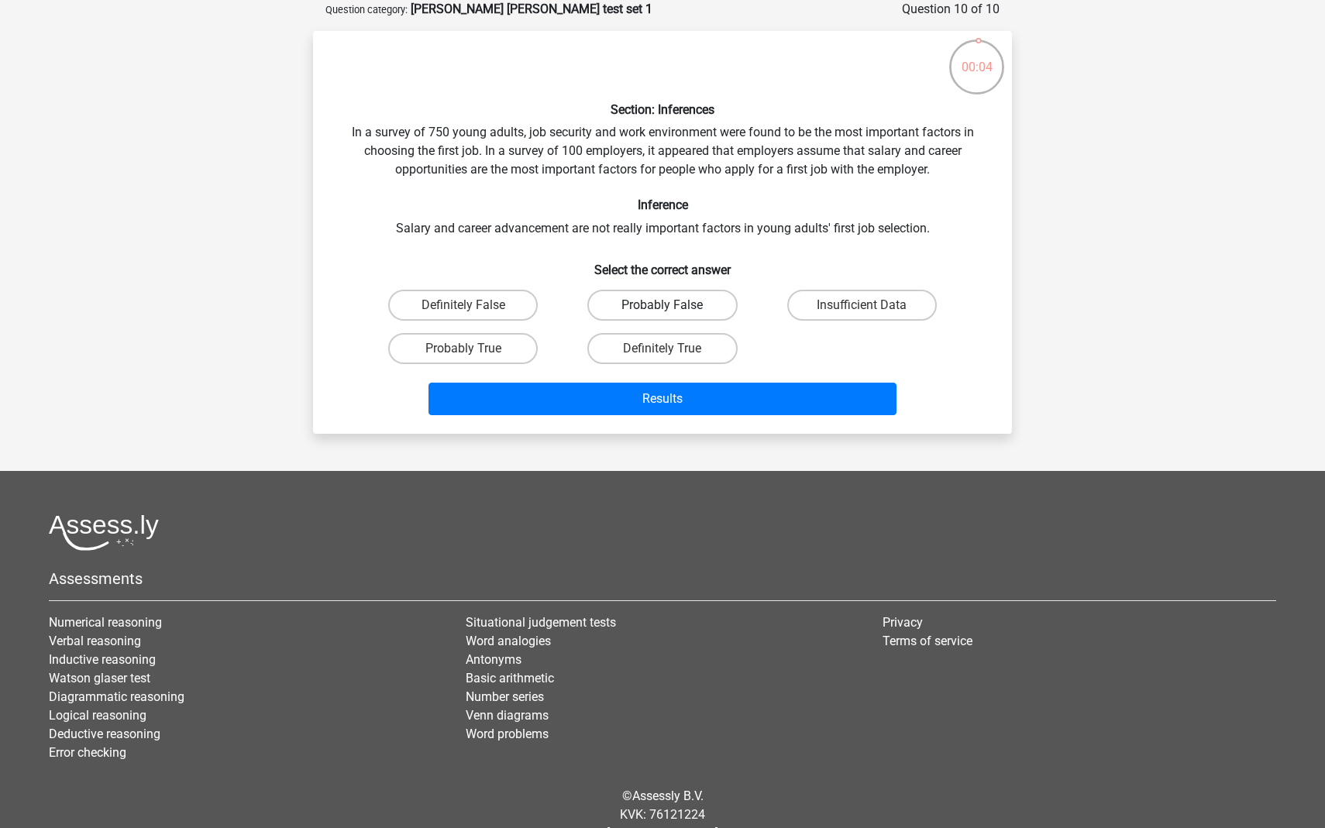
click at [691, 310] on label "Probably False" at bounding box center [662, 305] width 150 height 31
click at [672, 310] on input "Probably False" at bounding box center [667, 310] width 10 height 10
radio input "true"
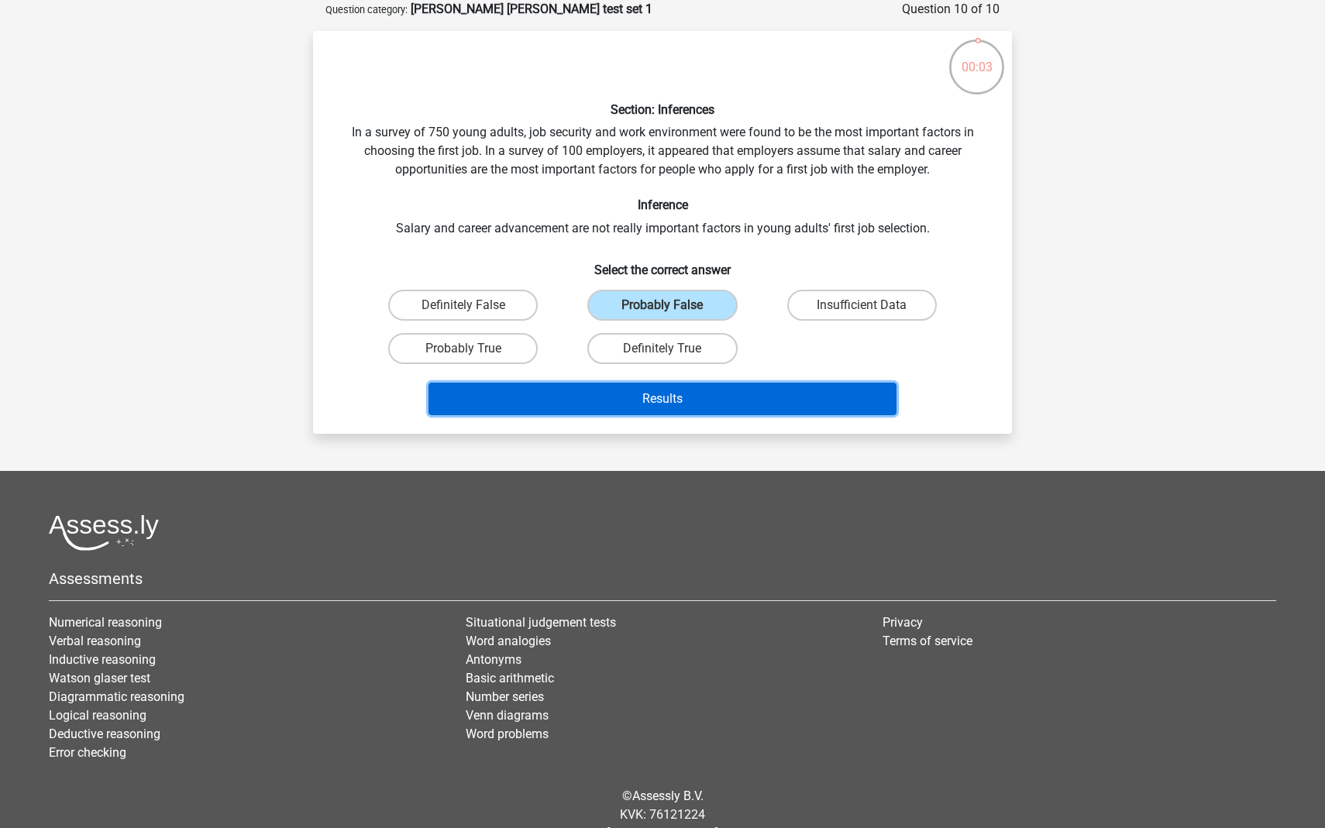
click at [696, 400] on button "Results" at bounding box center [662, 399] width 469 height 33
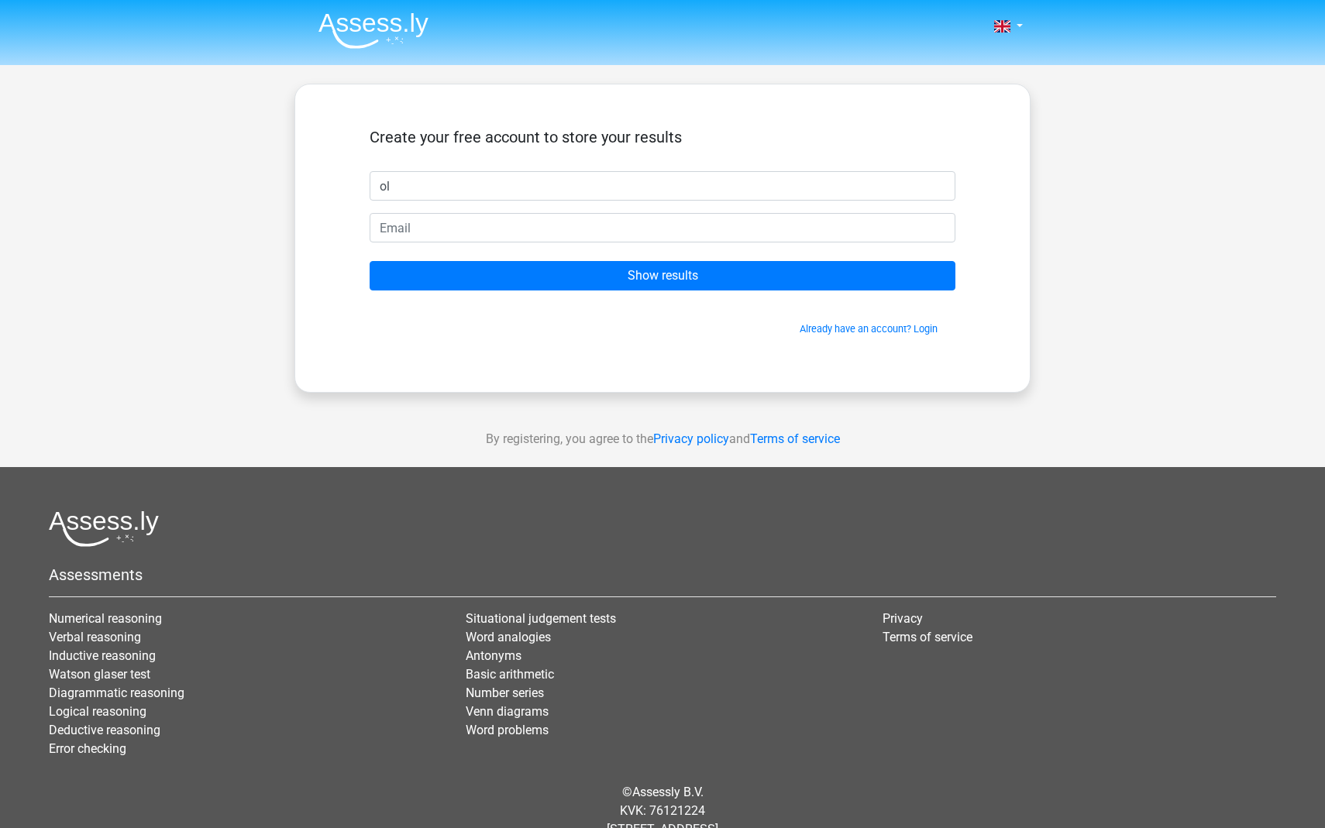
type input "o"
type input "[PERSON_NAME]"
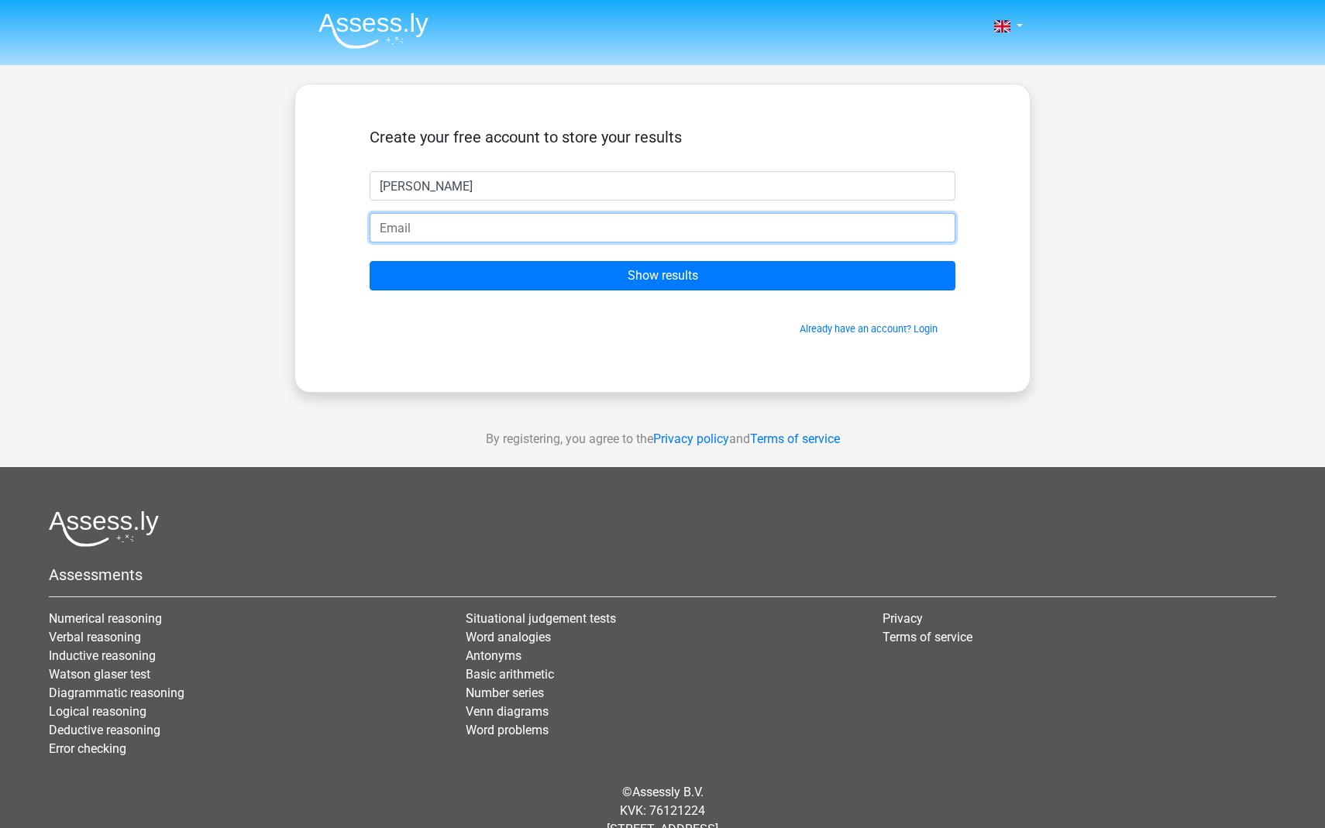
click at [645, 239] on input "email" at bounding box center [662, 227] width 586 height 29
type input "[EMAIL_ADDRESS][DOMAIN_NAME]"
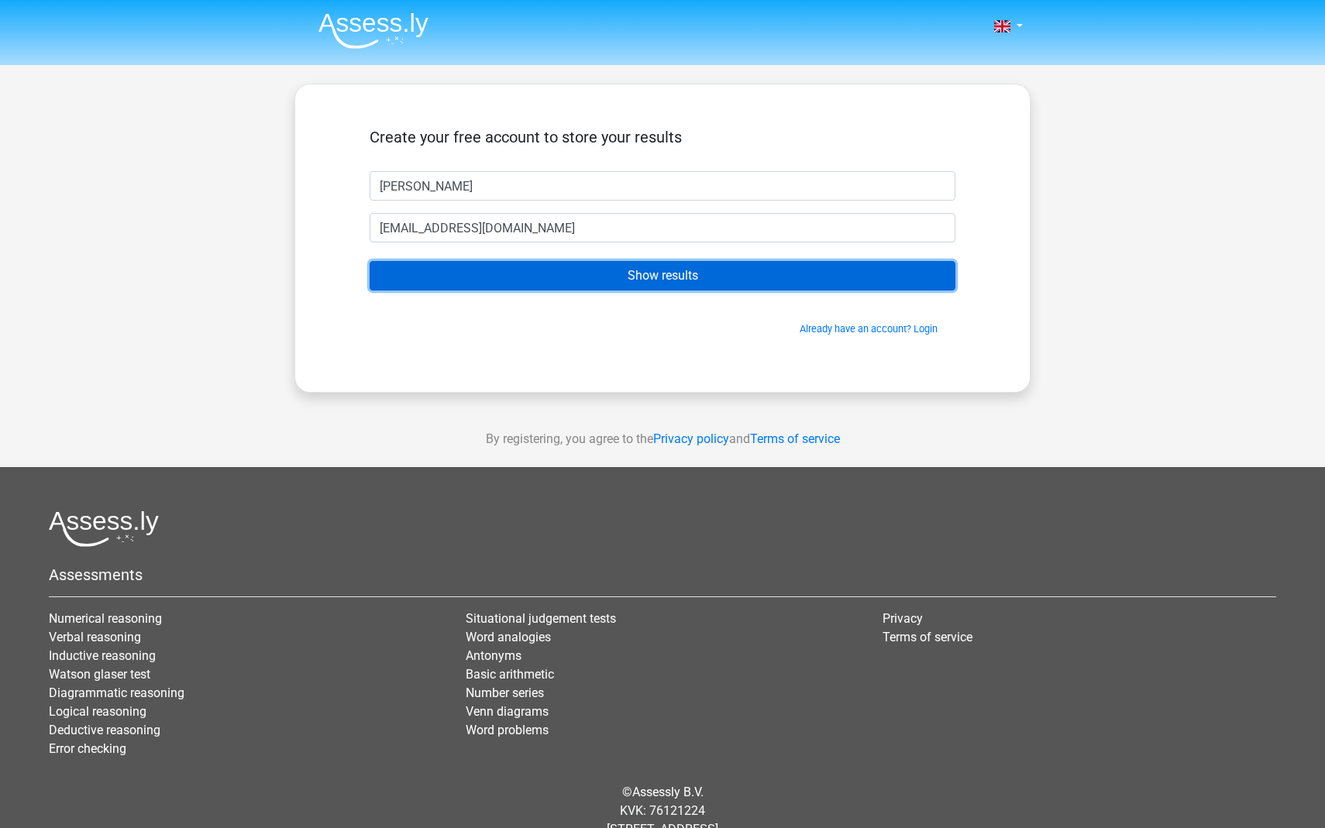
click at [586, 273] on input "Show results" at bounding box center [662, 275] width 586 height 29
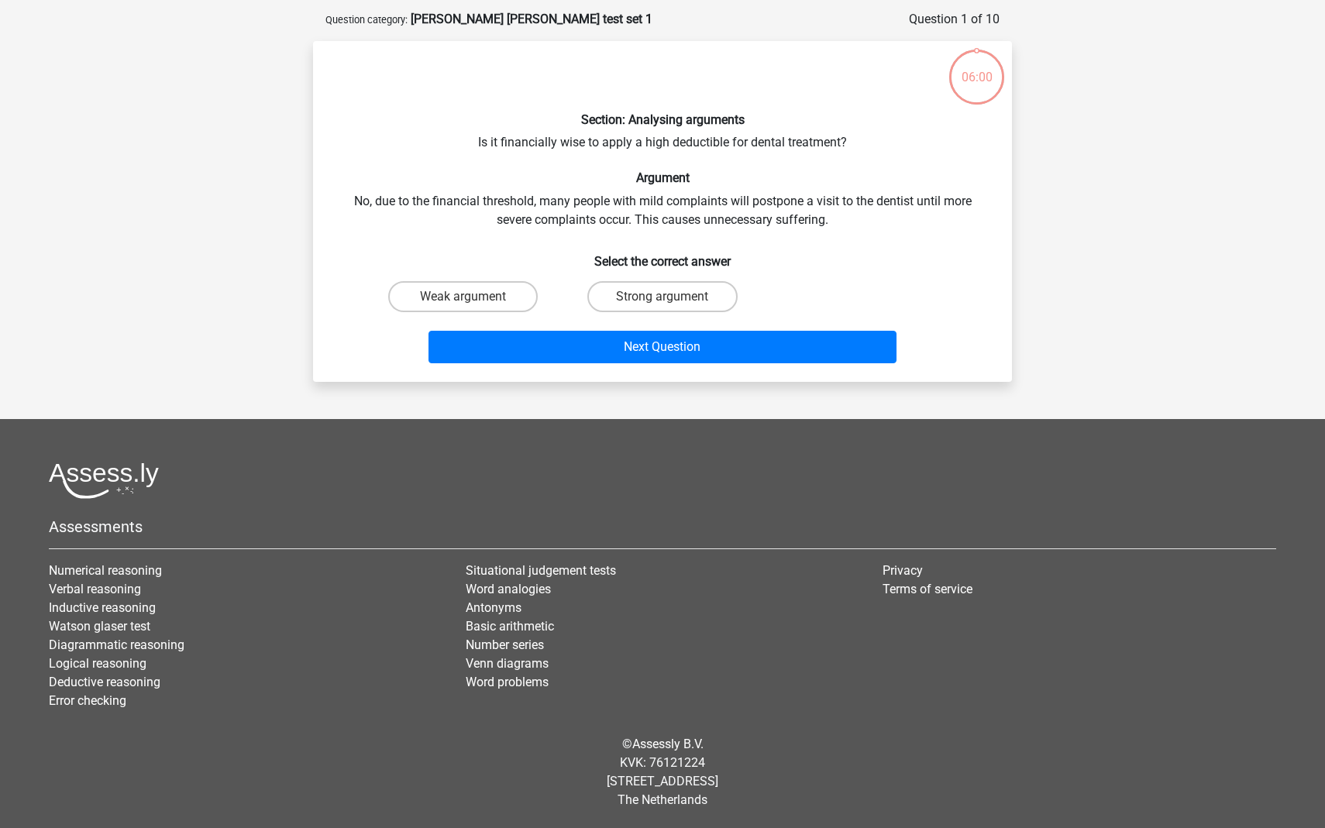
scroll to position [67, 0]
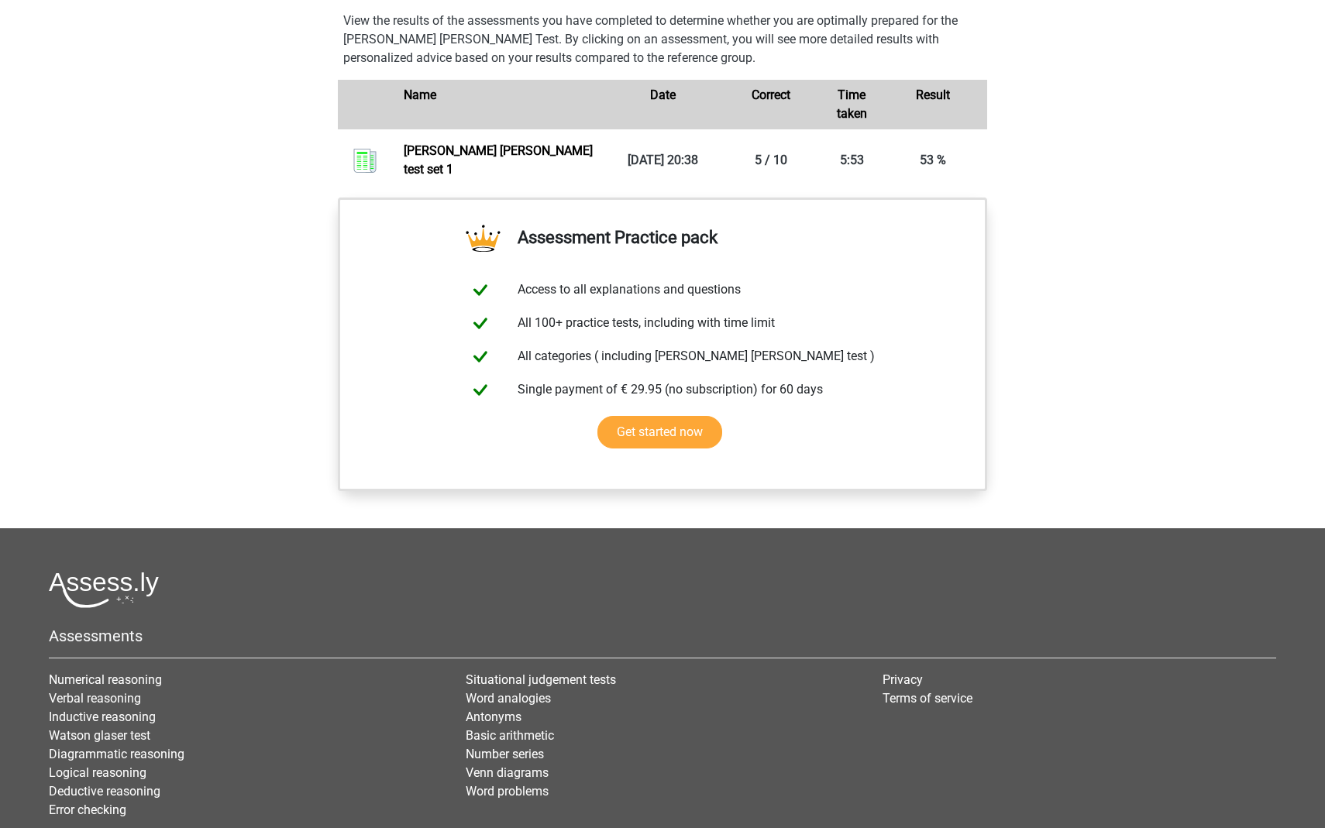
scroll to position [1093, 0]
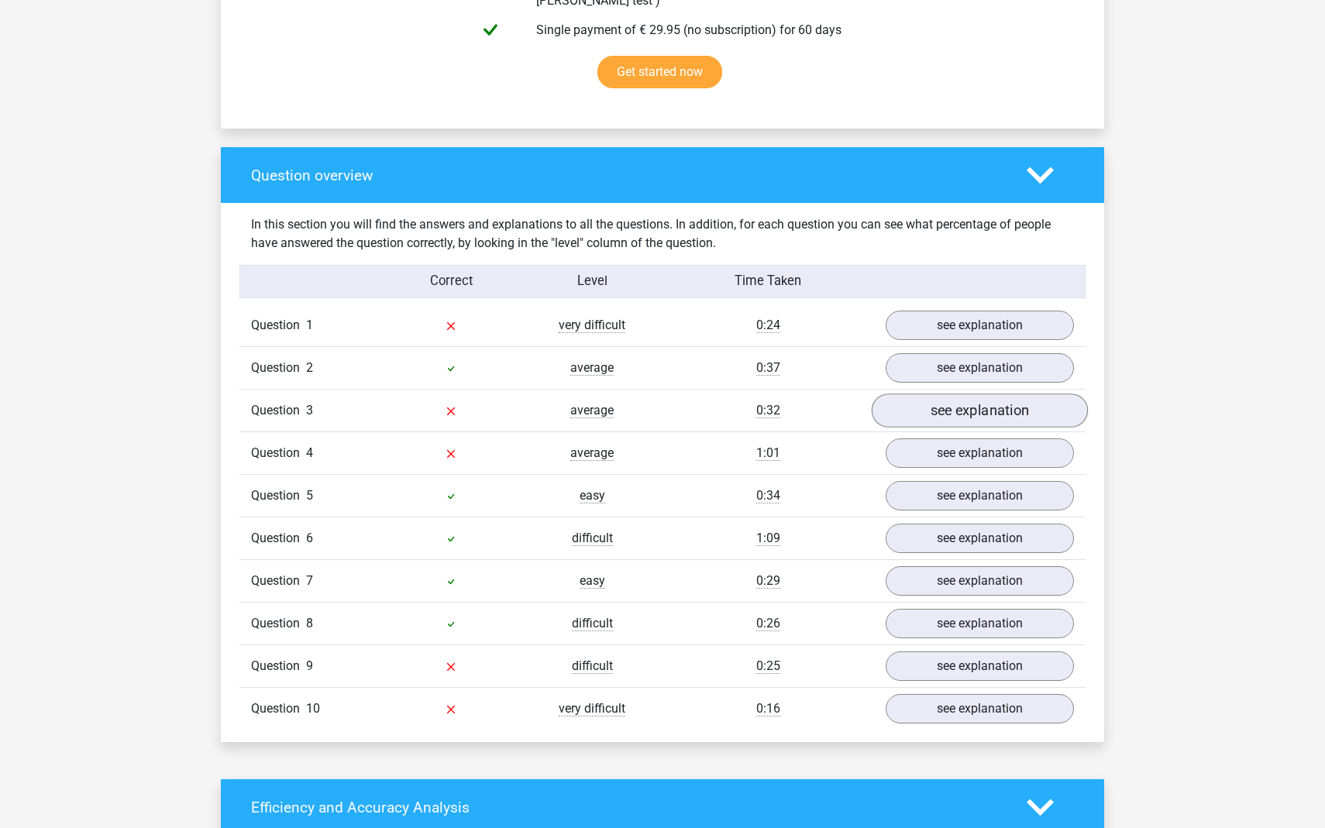
scroll to position [1028, 0]
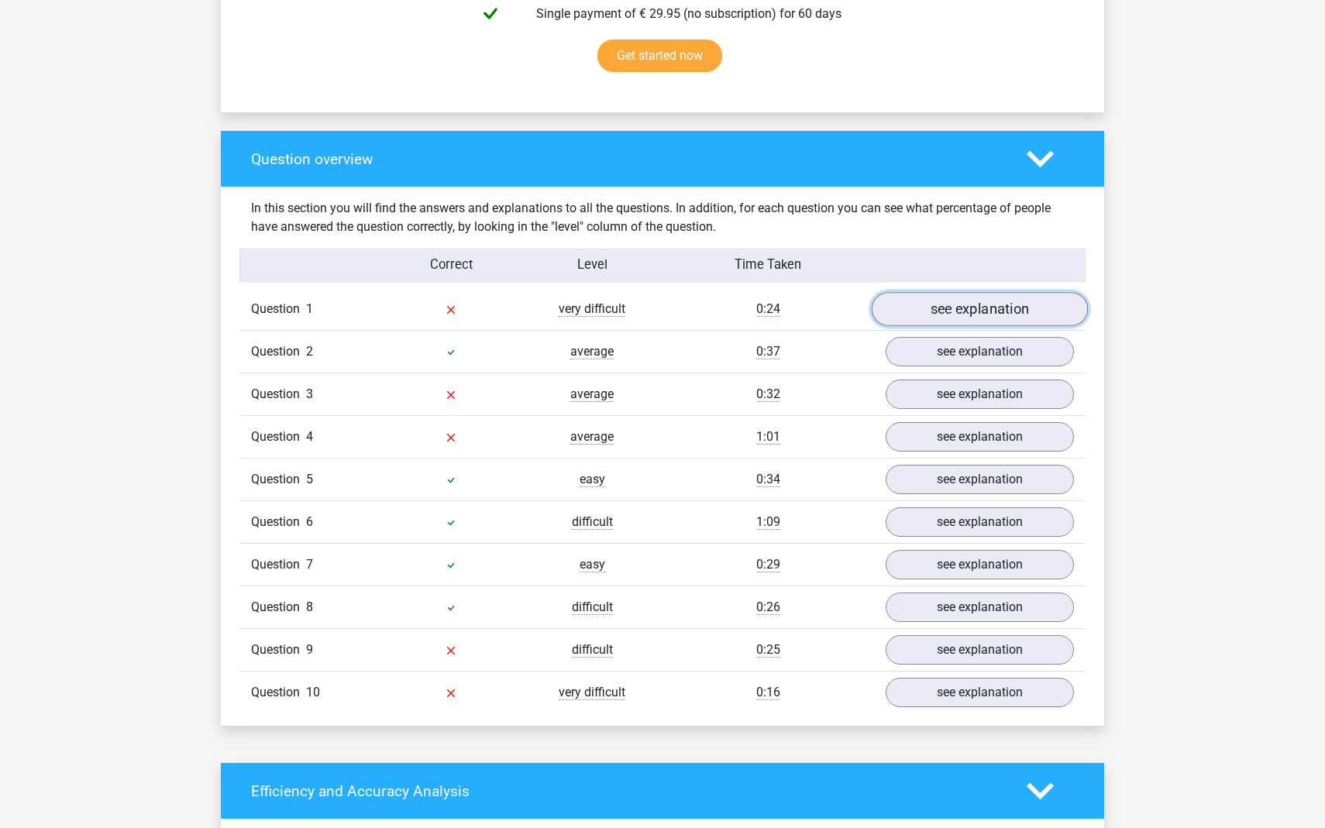
click at [985, 303] on link "see explanation" at bounding box center [979, 309] width 216 height 34
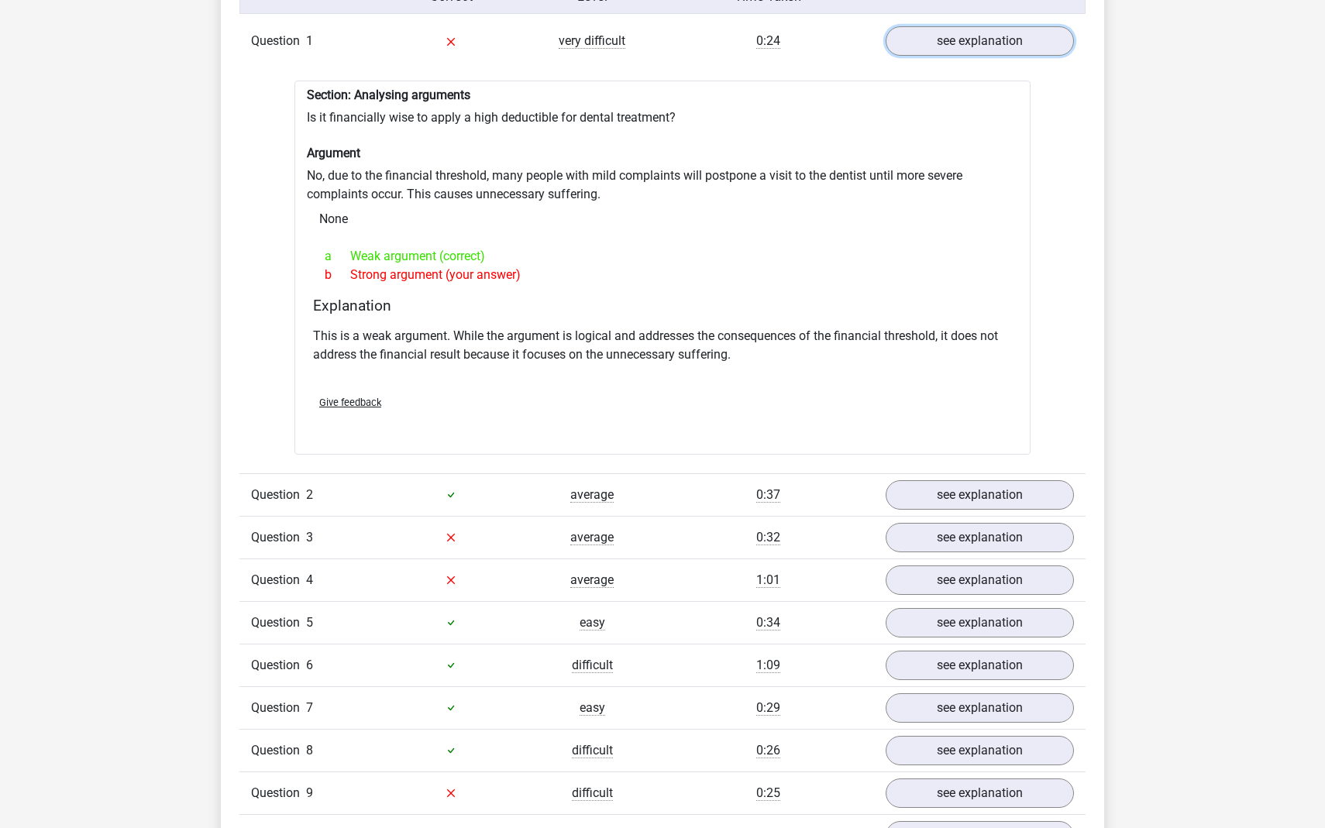
scroll to position [1303, 0]
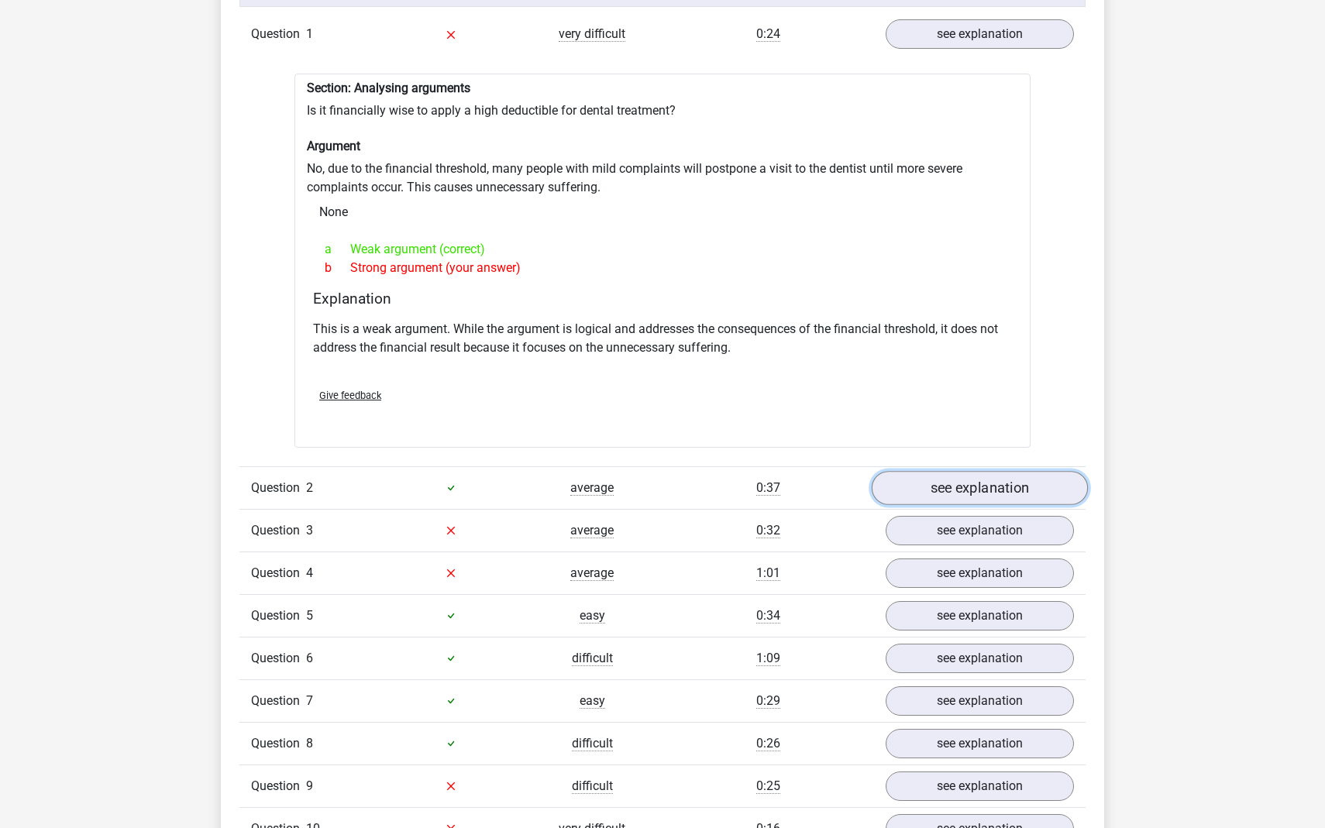
click at [920, 479] on link "see explanation" at bounding box center [979, 488] width 216 height 34
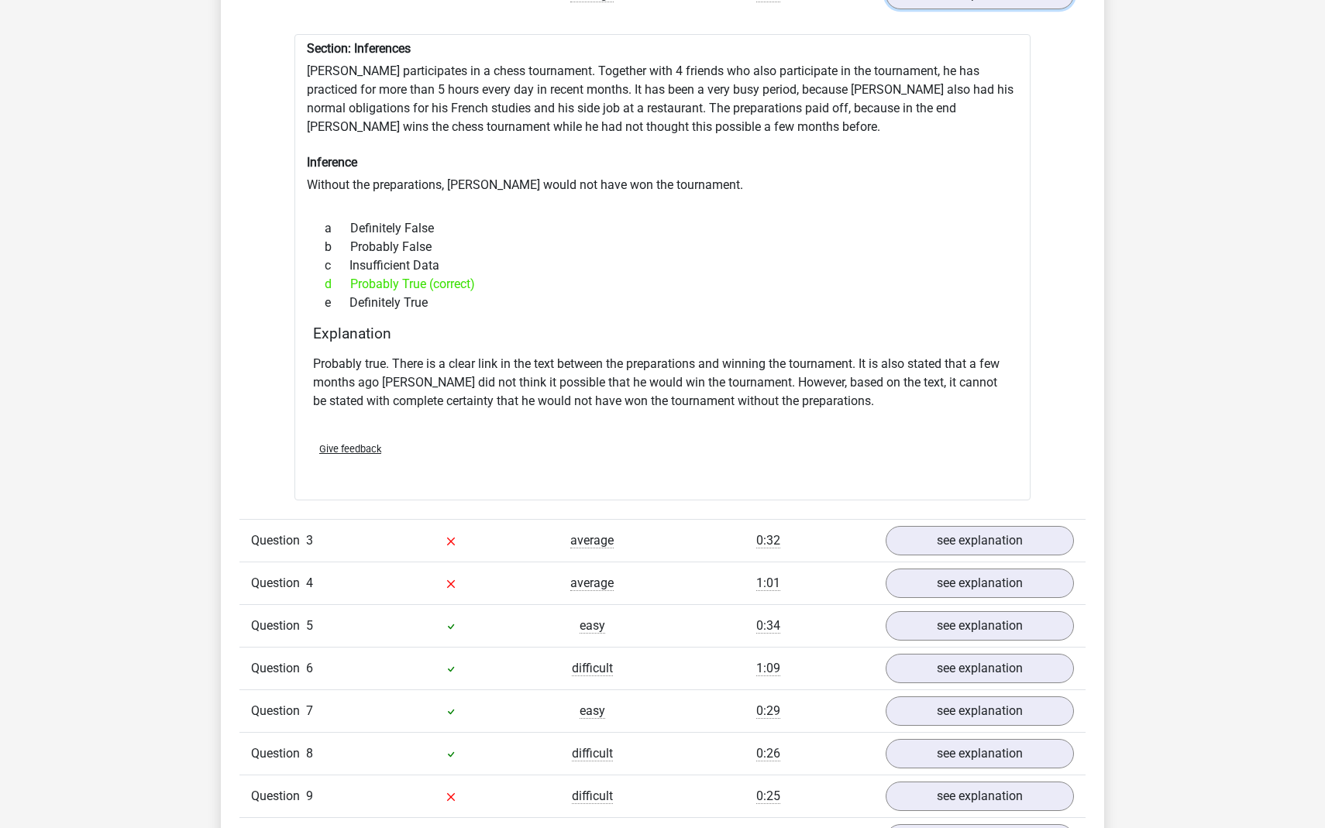
scroll to position [1800, 0]
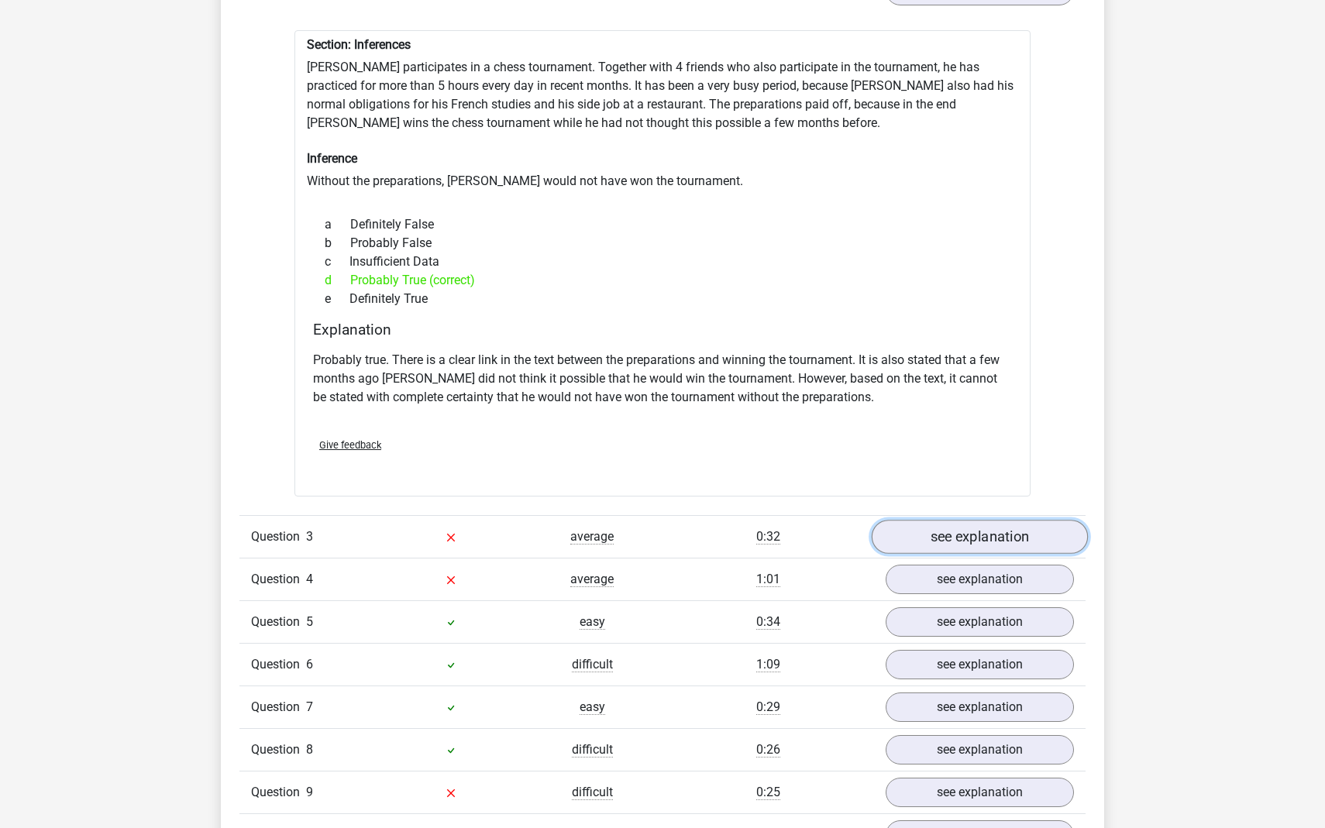
click at [936, 537] on link "see explanation" at bounding box center [979, 537] width 216 height 34
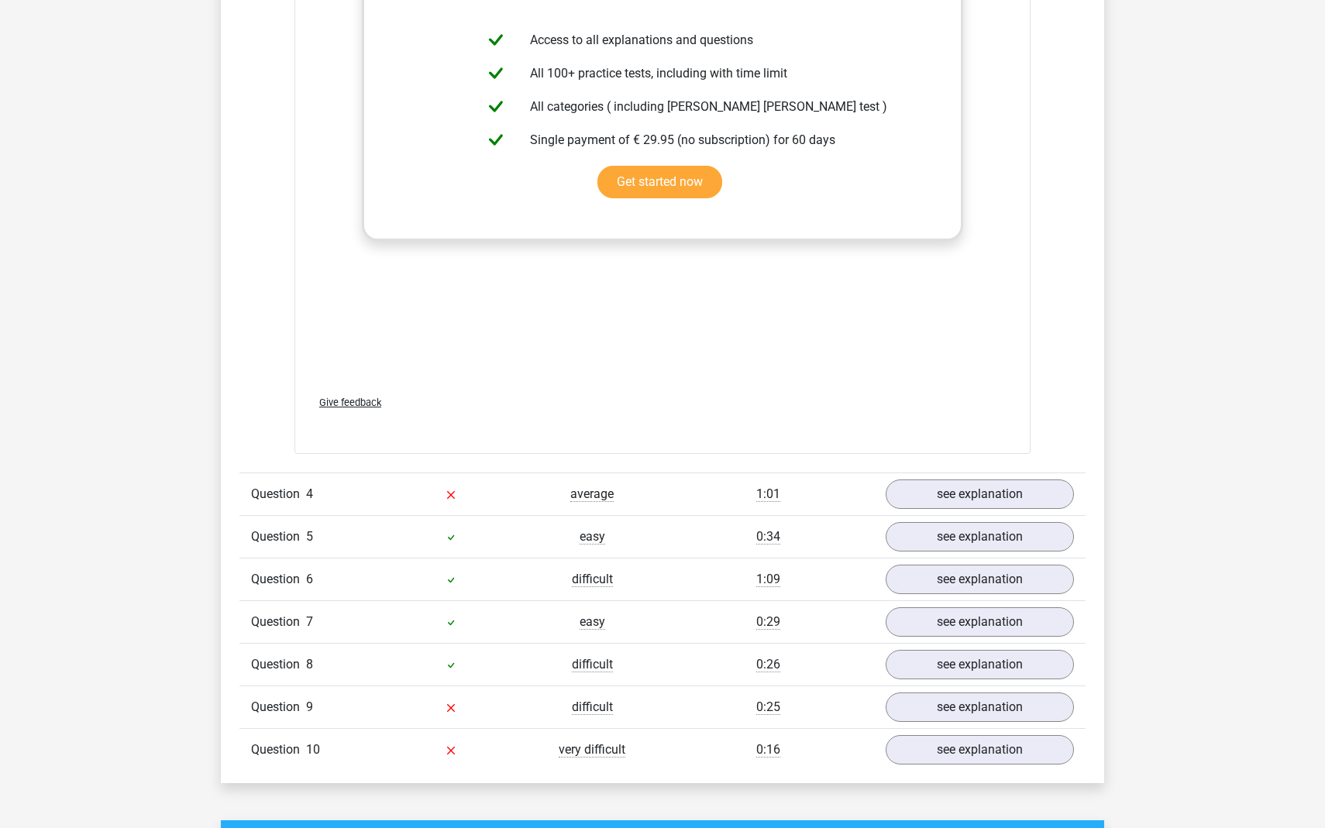
scroll to position [2723, 0]
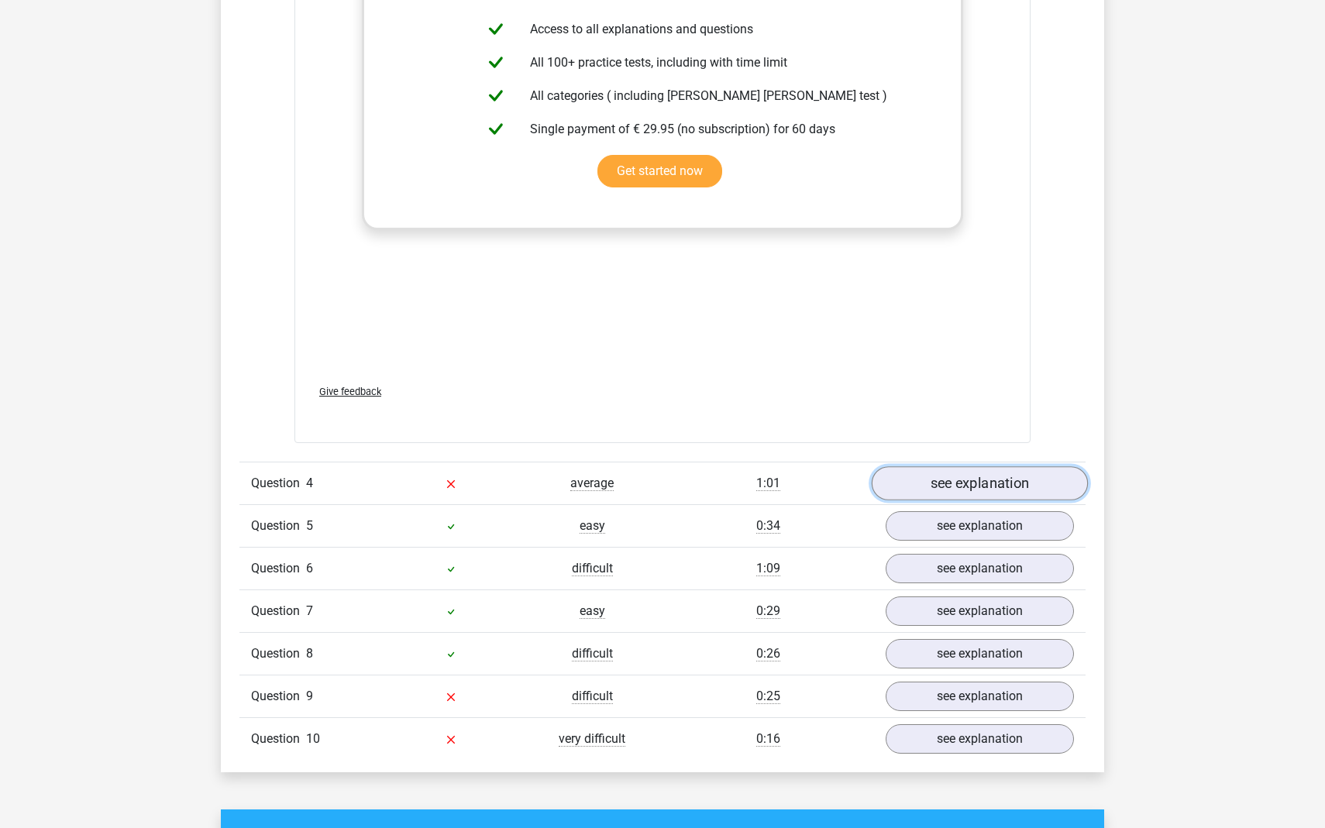
click at [957, 485] on link "see explanation" at bounding box center [979, 483] width 216 height 34
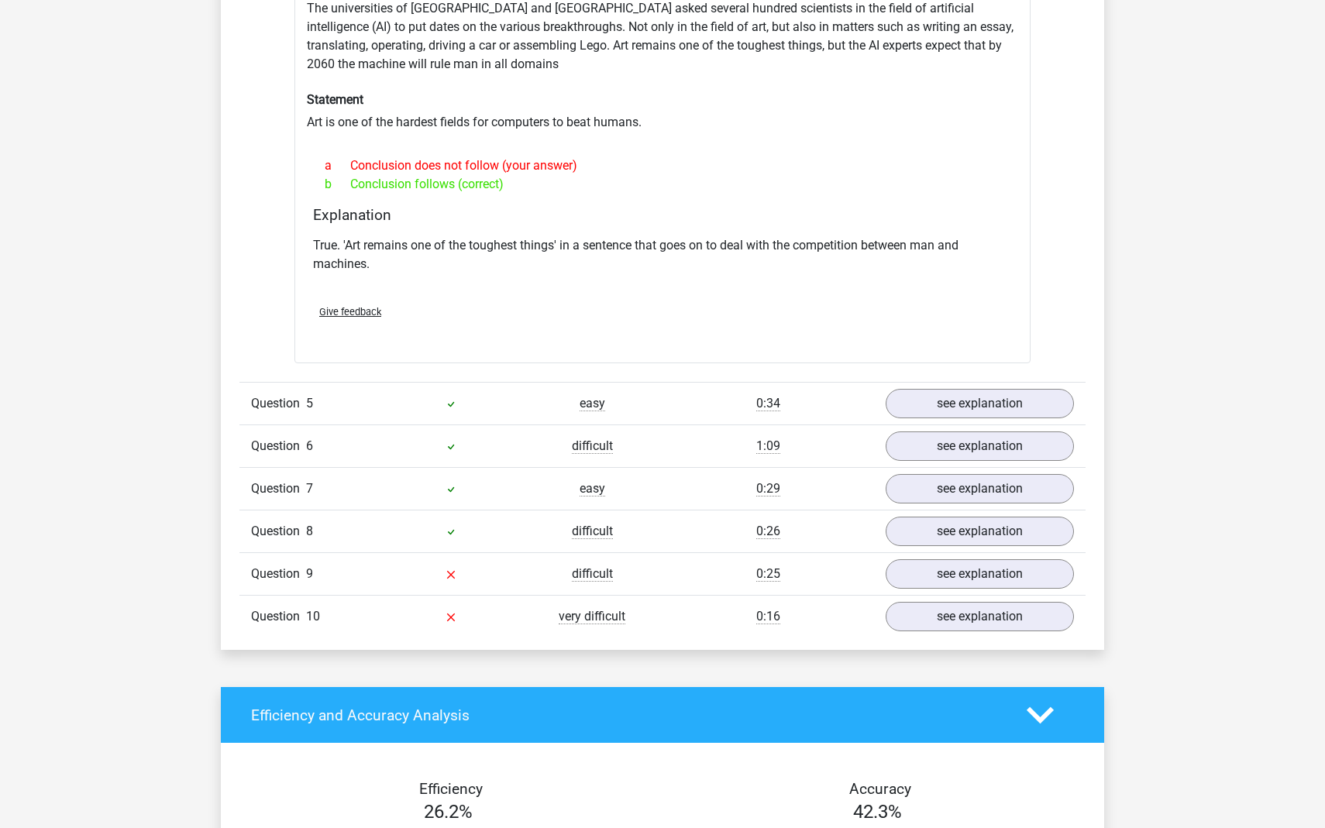
scroll to position [3387, 0]
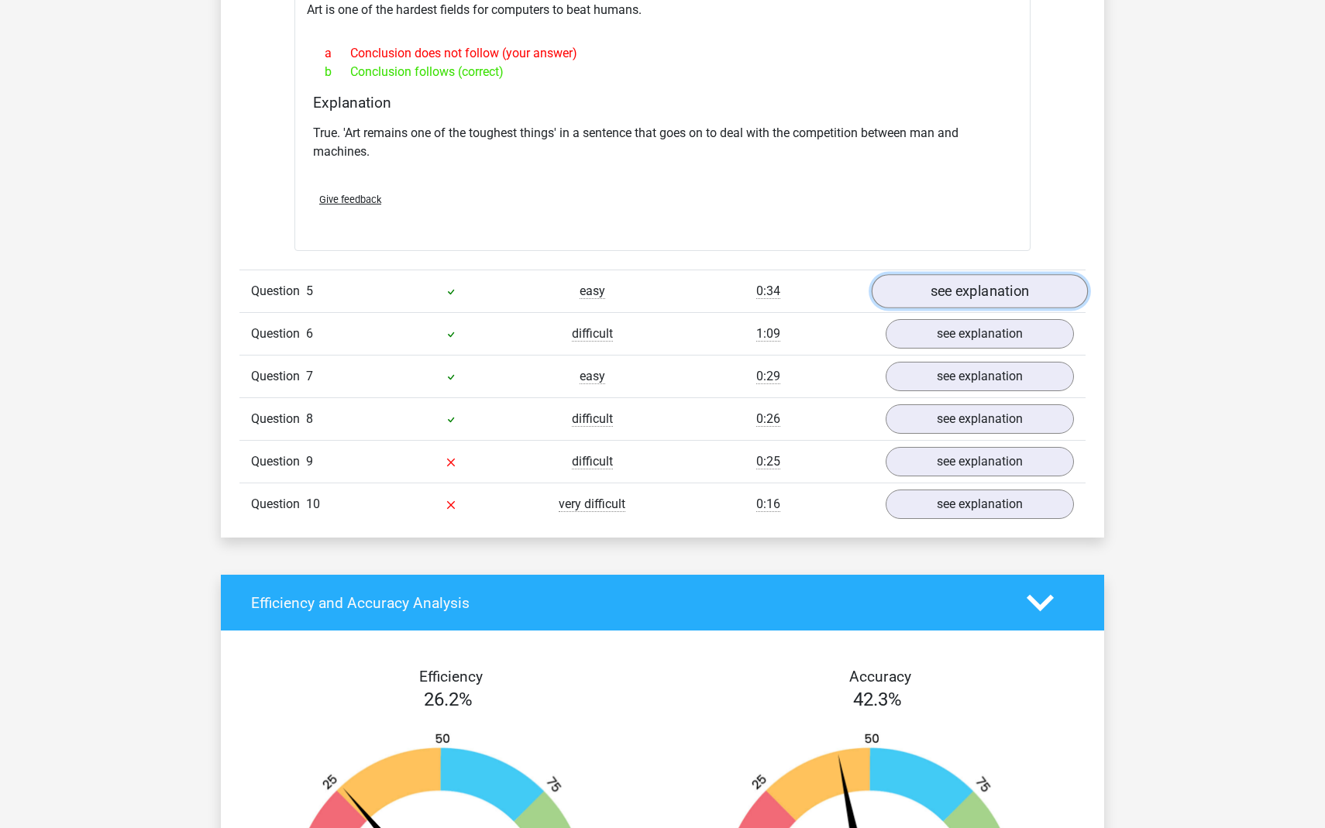
click at [954, 275] on link "see explanation" at bounding box center [979, 292] width 216 height 34
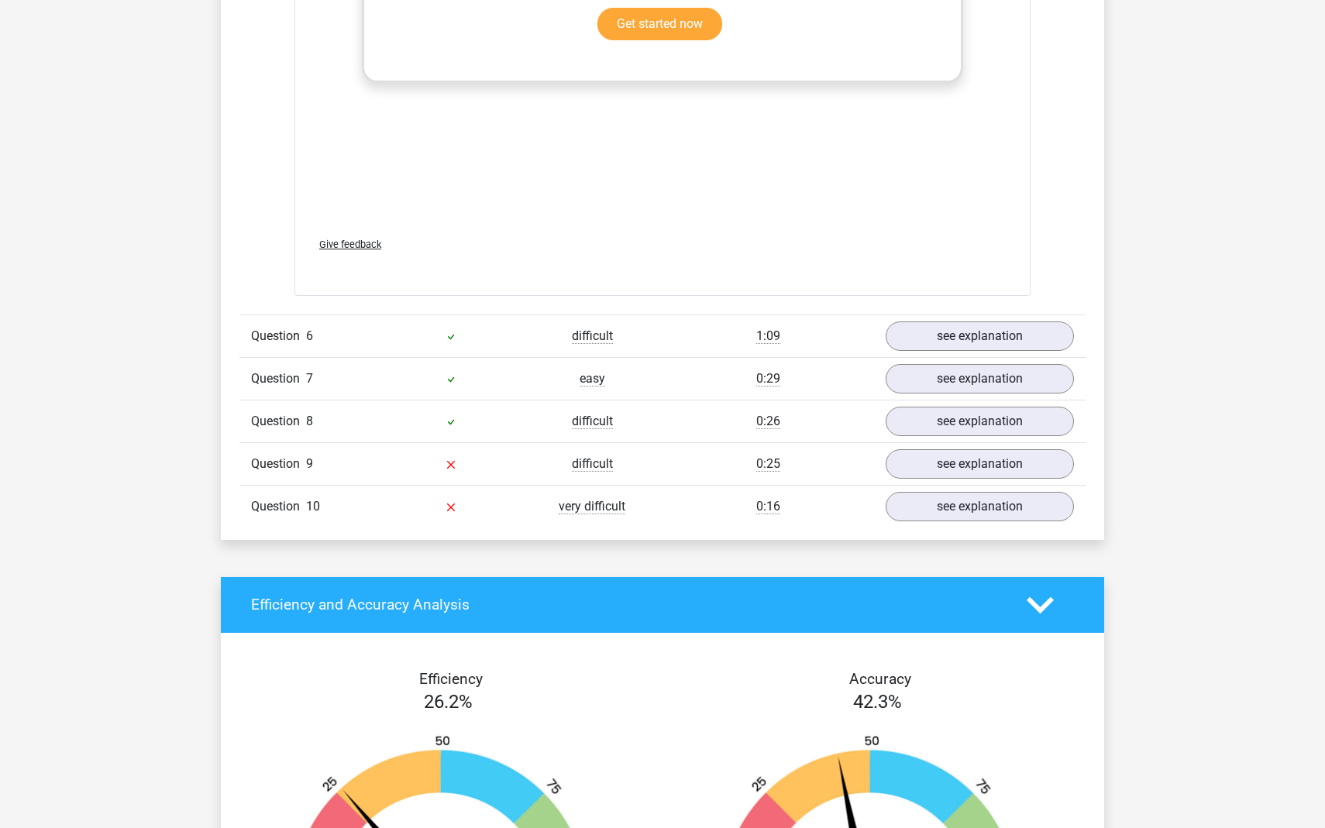
scroll to position [4178, 0]
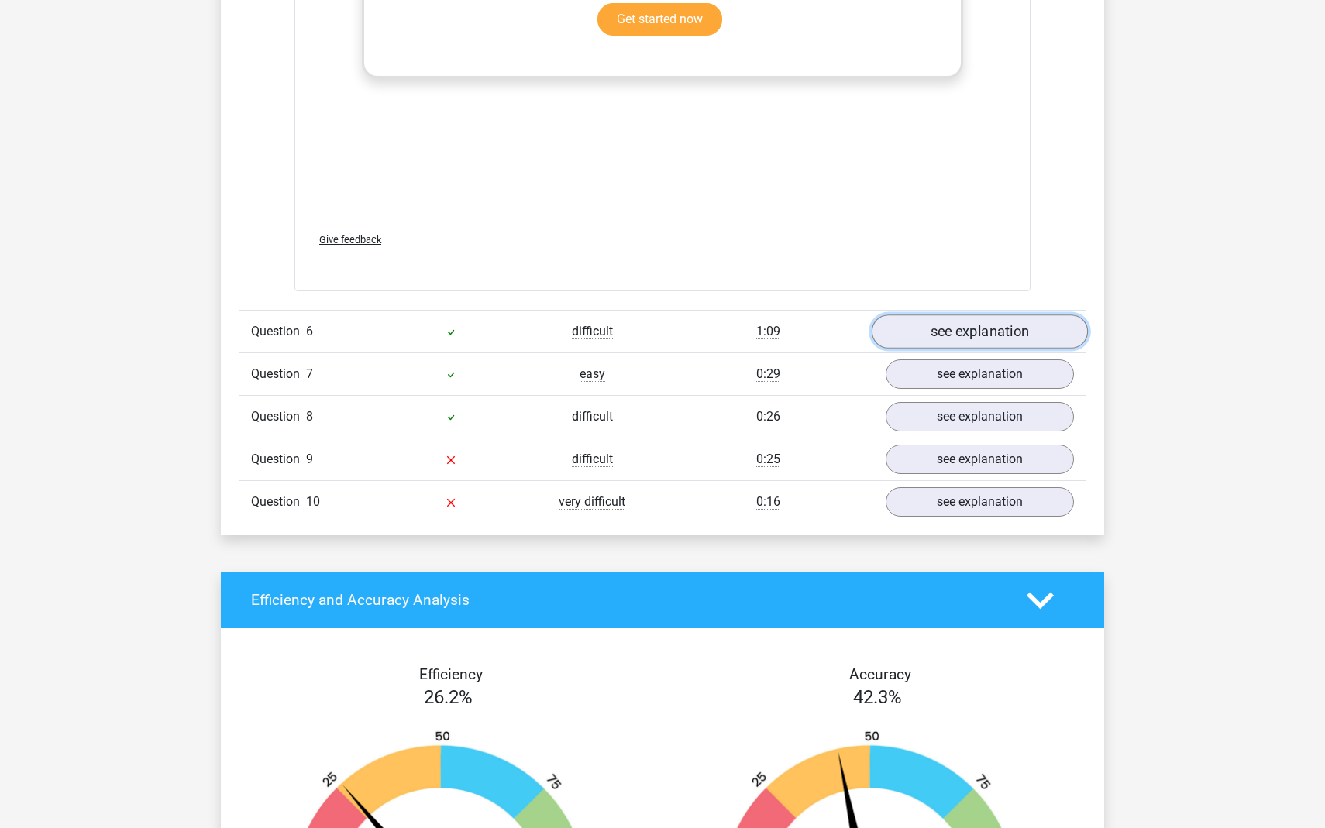
click at [973, 323] on link "see explanation" at bounding box center [979, 331] width 216 height 34
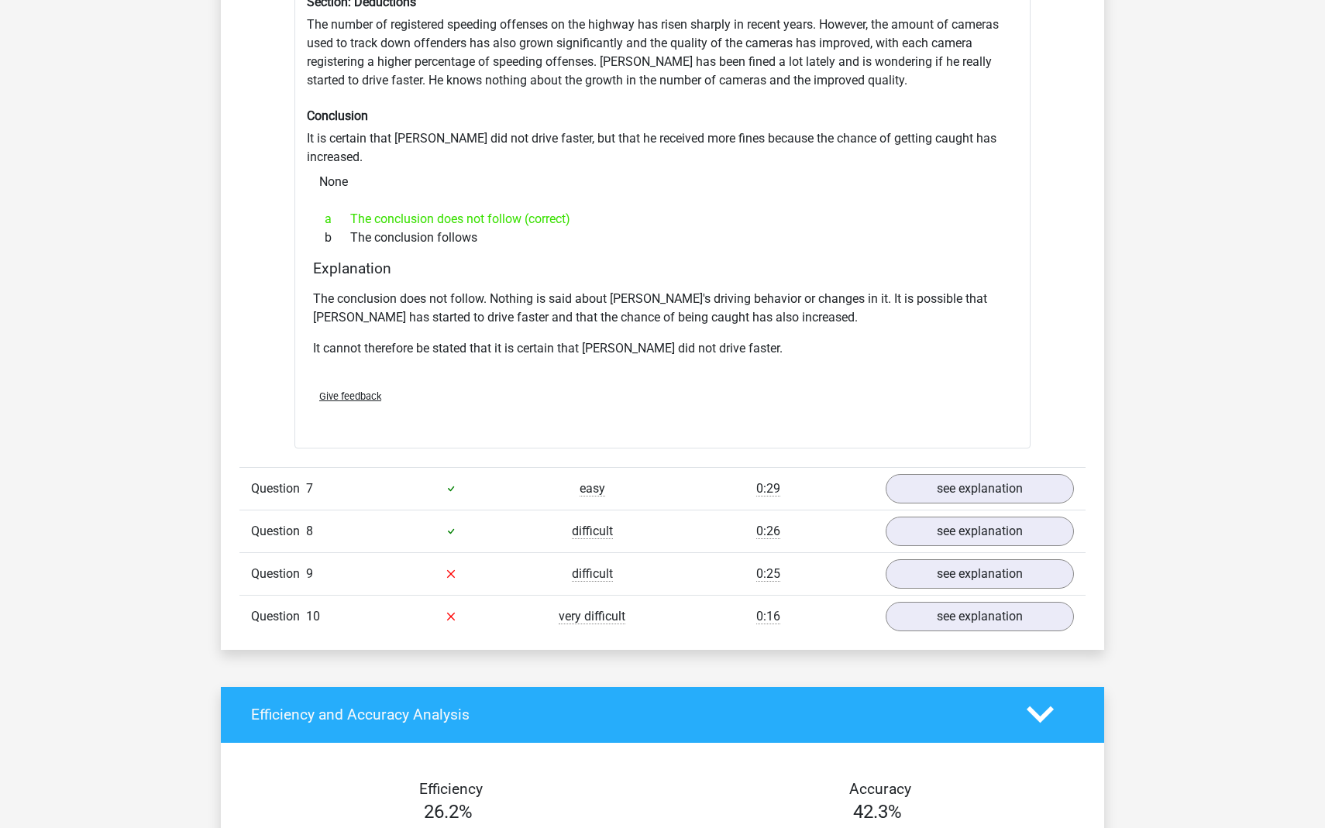
scroll to position [4623, 0]
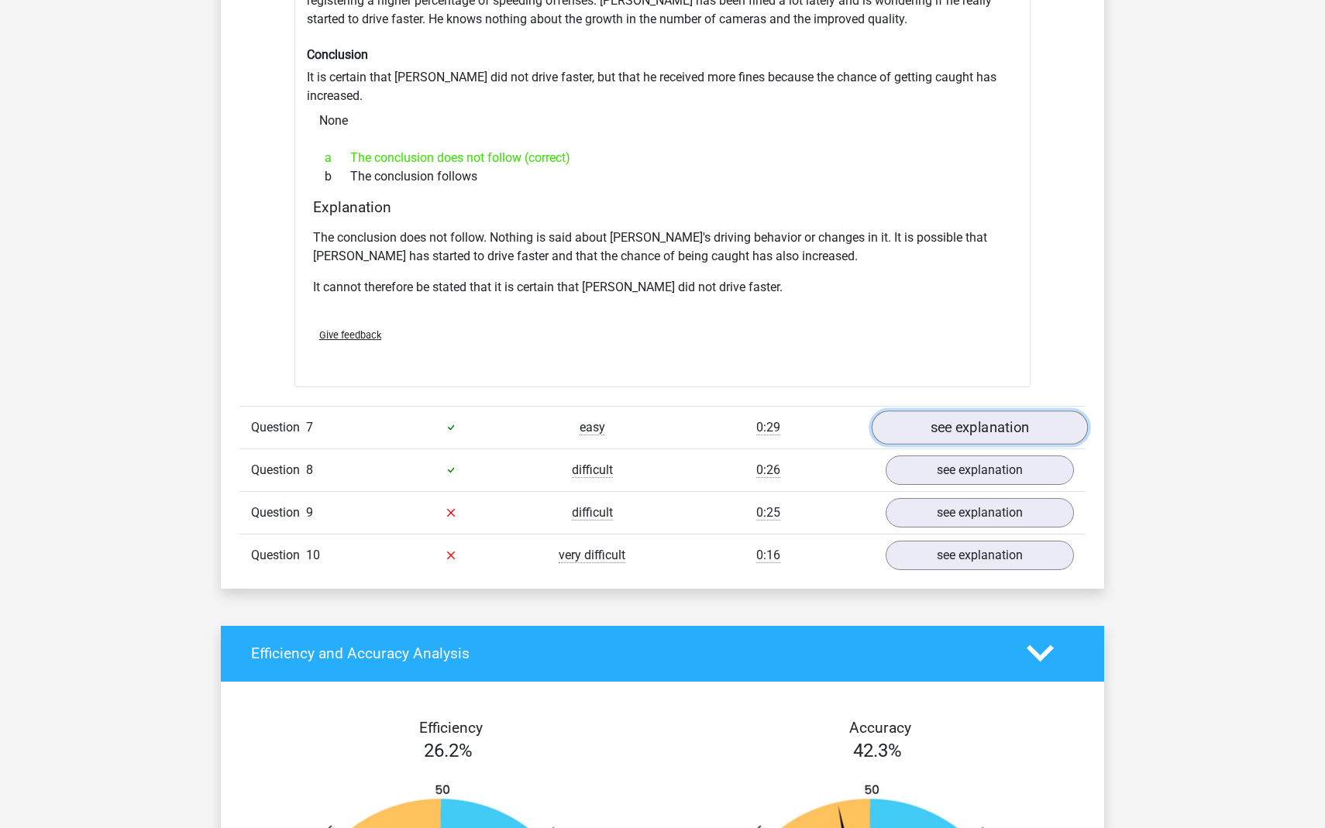
click at [943, 411] on link "see explanation" at bounding box center [979, 428] width 216 height 34
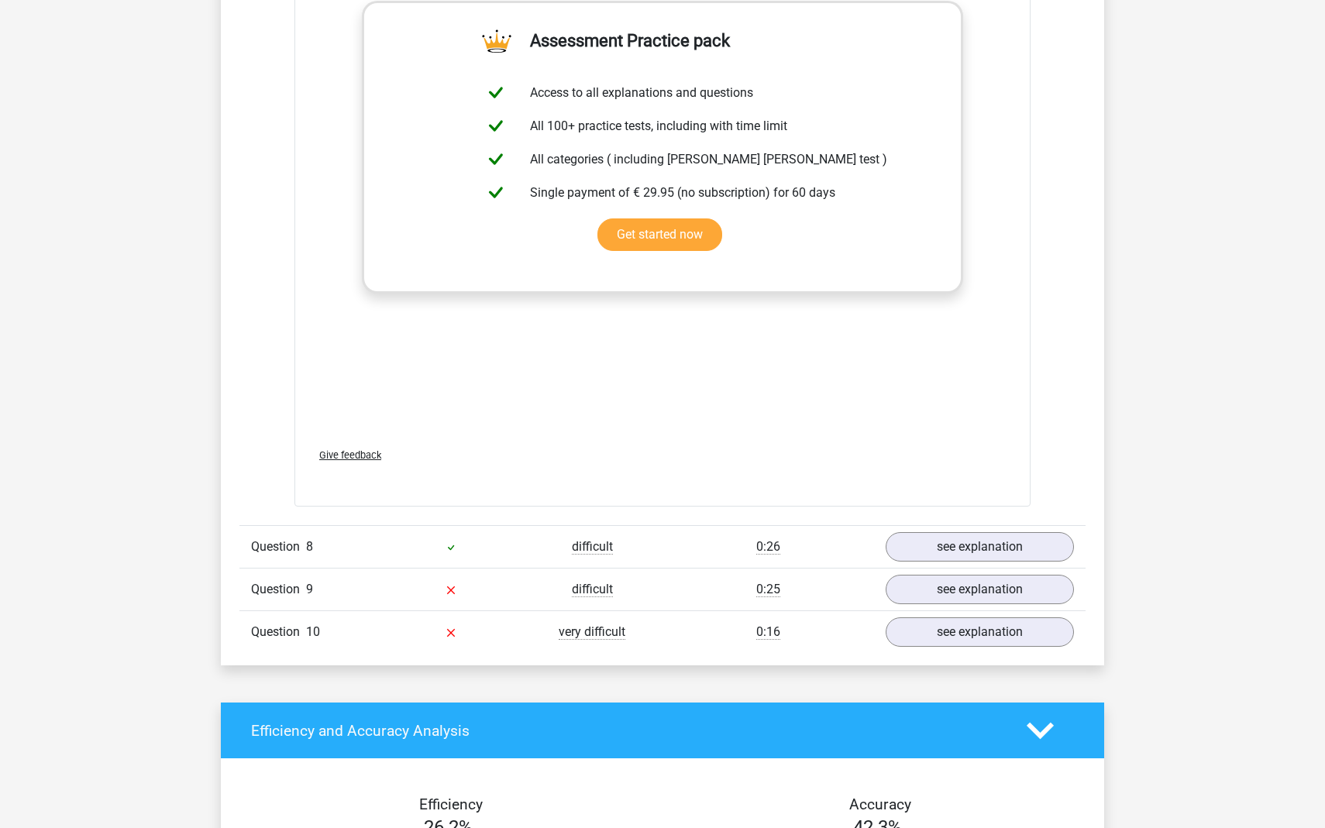
scroll to position [5539, 0]
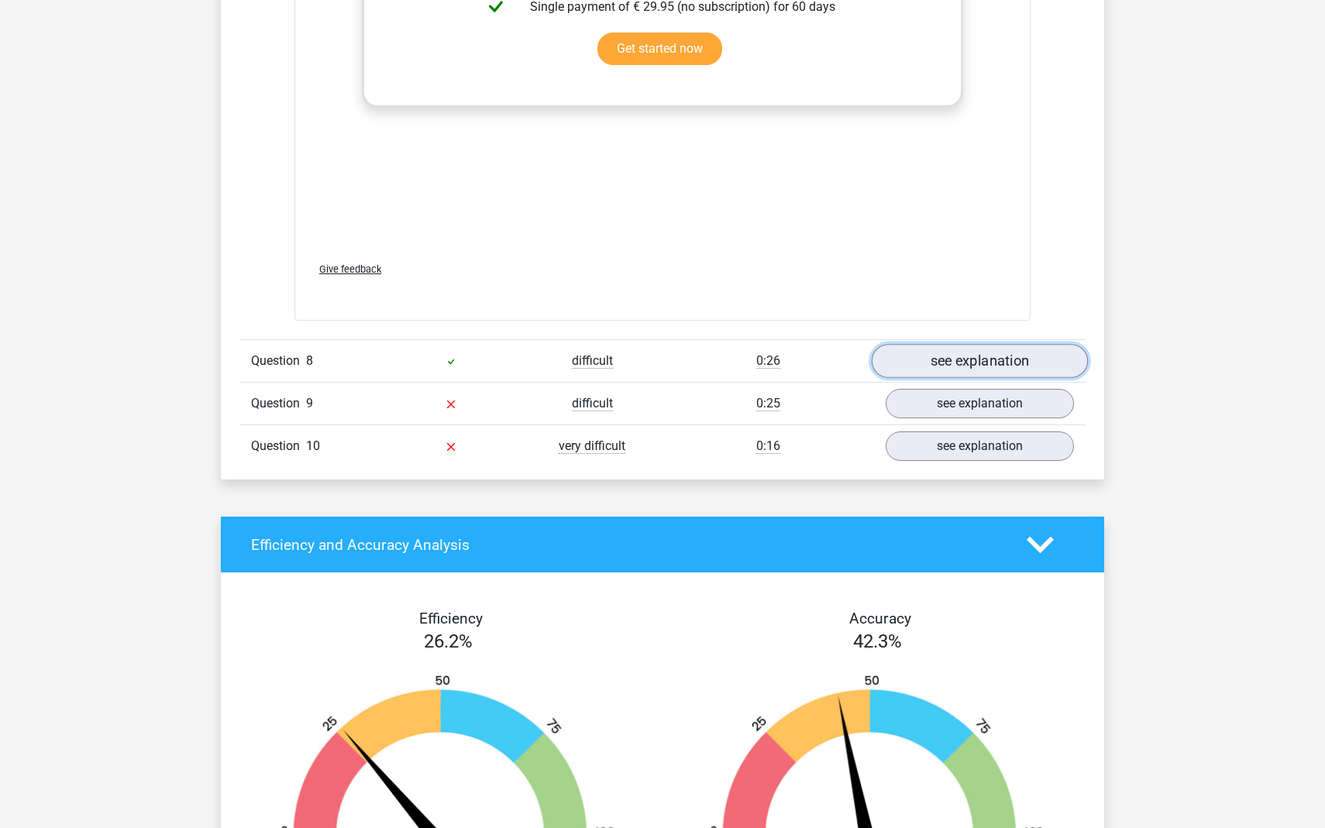
click at [934, 344] on link "see explanation" at bounding box center [979, 361] width 216 height 34
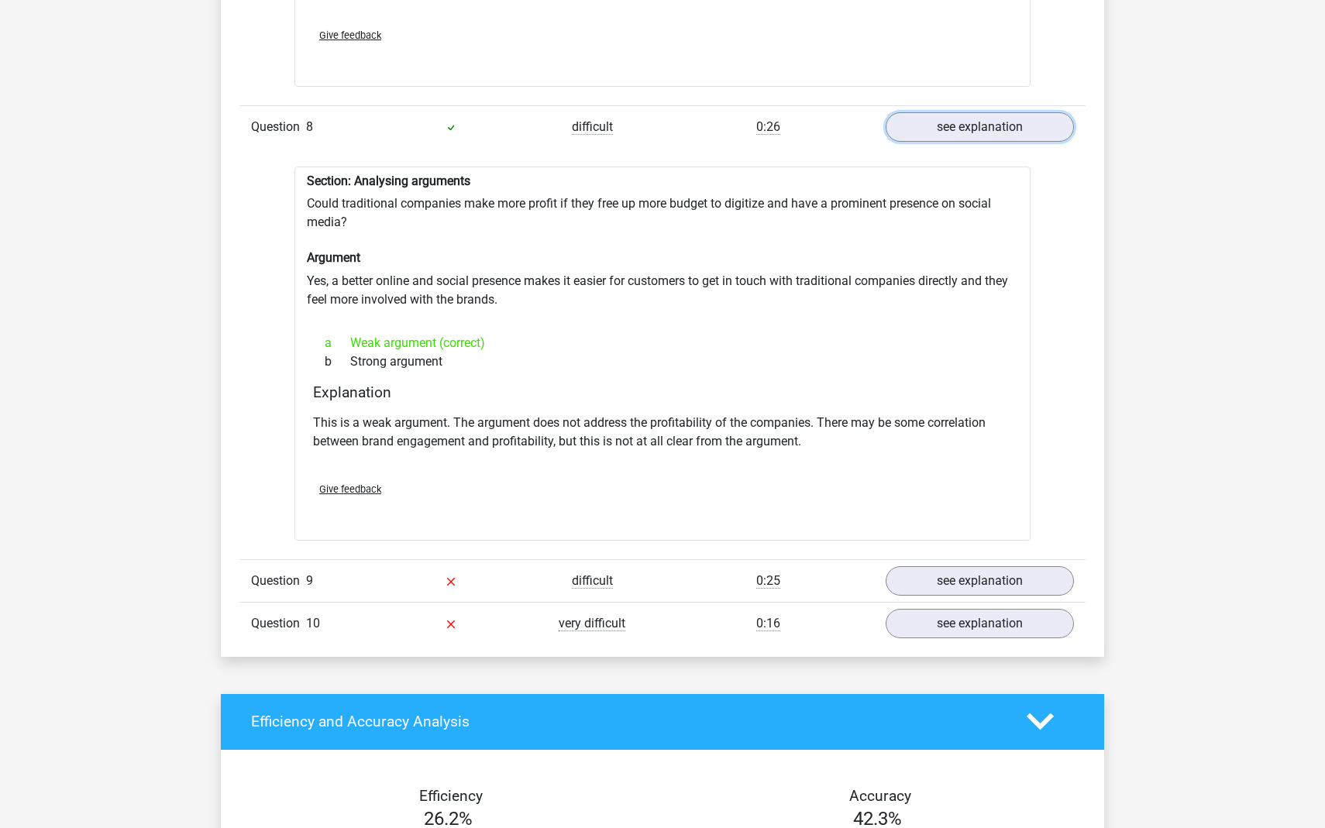
scroll to position [5935, 0]
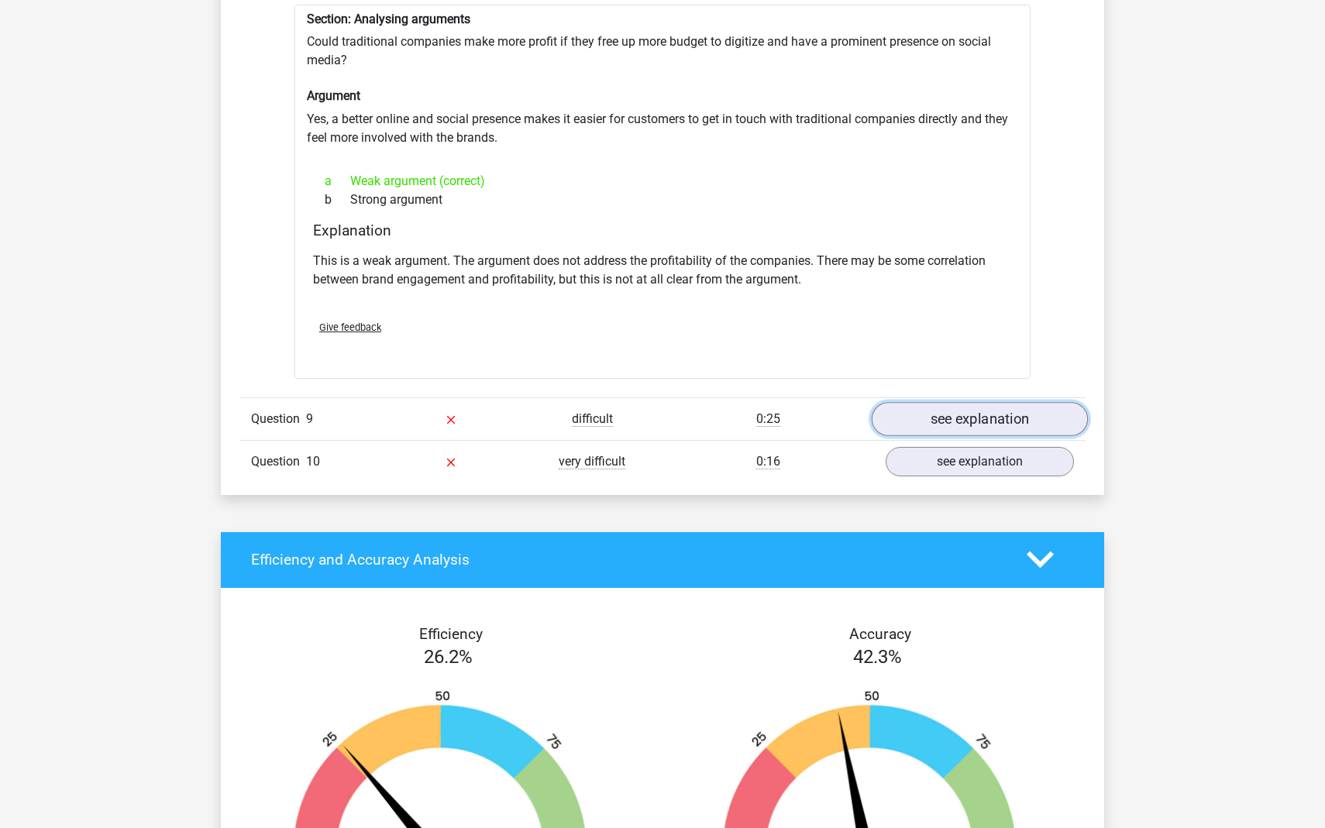
click at [946, 402] on link "see explanation" at bounding box center [979, 419] width 216 height 34
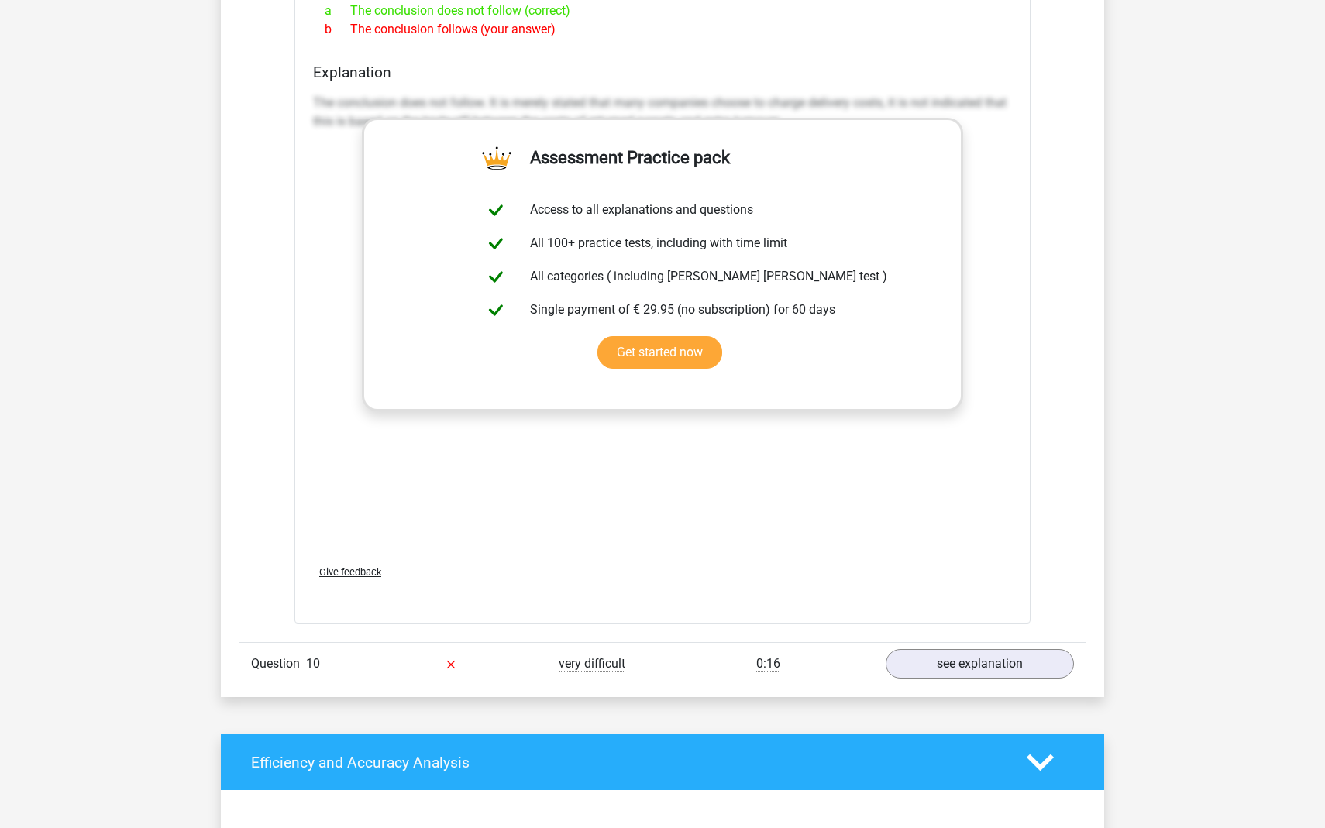
scroll to position [6580, 0]
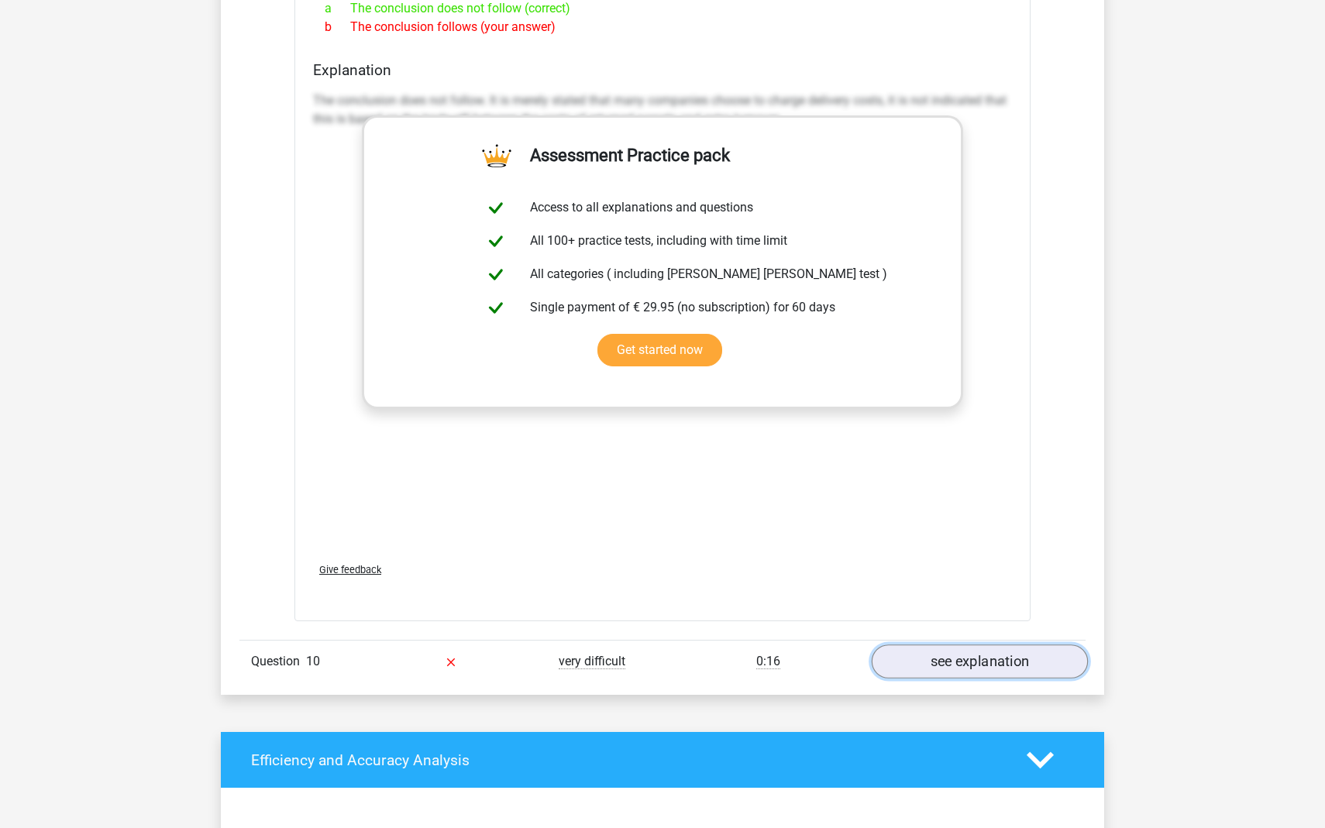
click at [906, 645] on link "see explanation" at bounding box center [979, 662] width 216 height 34
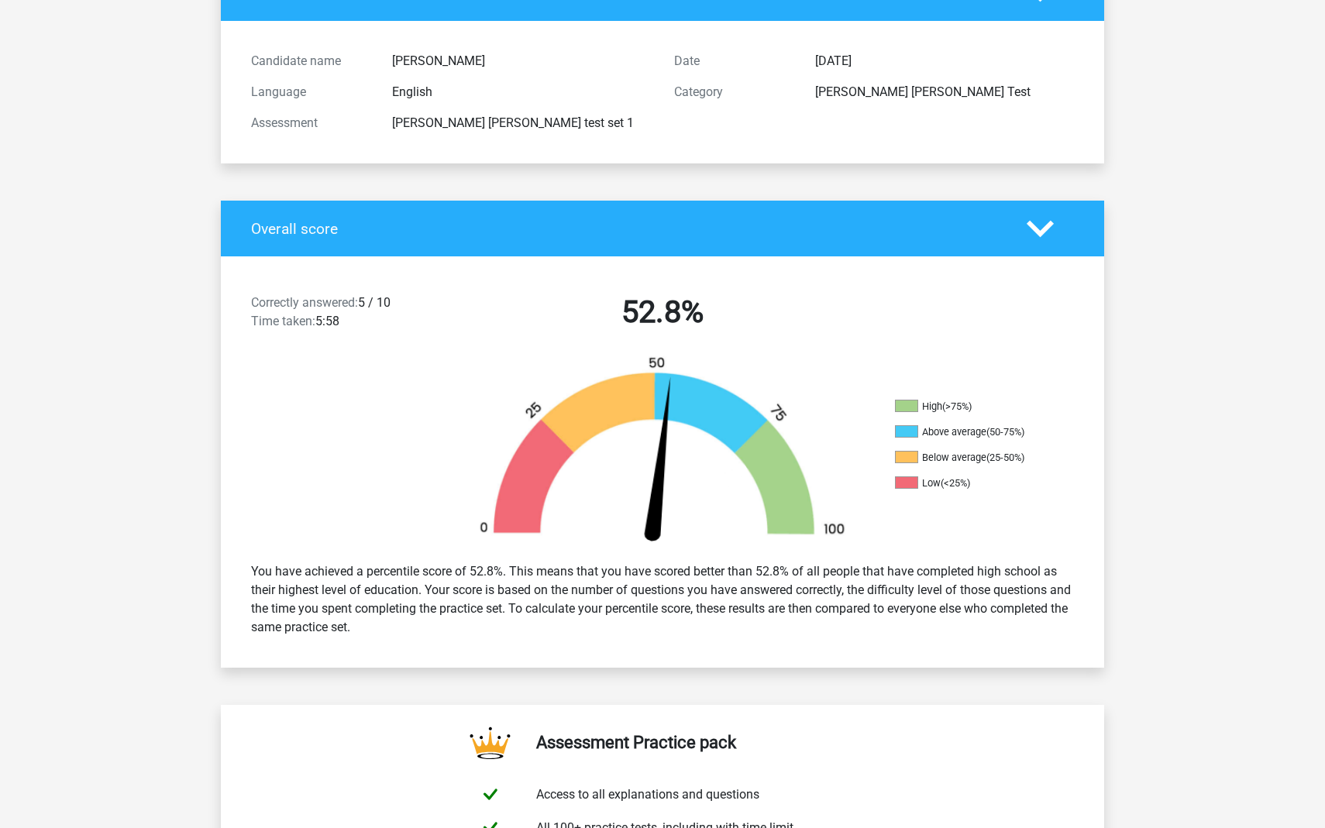
scroll to position [0, 0]
